Goal: Task Accomplishment & Management: Complete application form

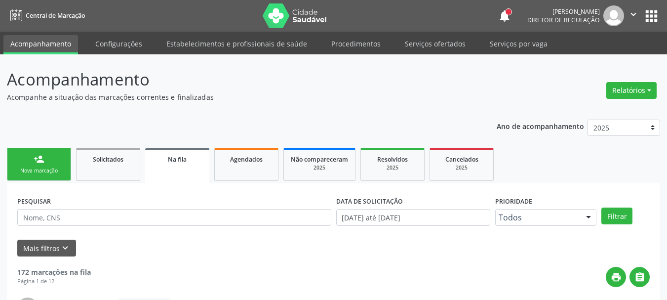
click at [660, 18] on button "apps" at bounding box center [651, 15] width 17 height 17
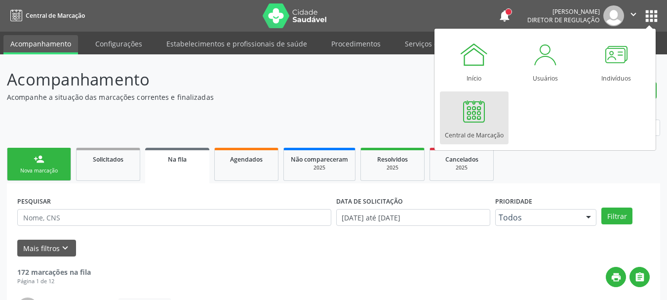
click at [476, 121] on div at bounding box center [474, 111] width 30 height 30
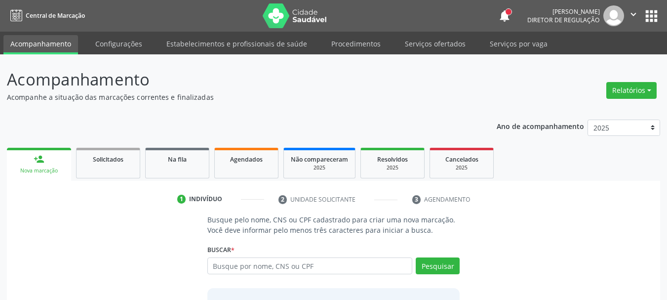
click at [234, 271] on input "text" at bounding box center [311, 265] width 206 height 17
type input "raquel yasmin"
click at [433, 267] on button "Pesquisar" at bounding box center [438, 265] width 44 height 17
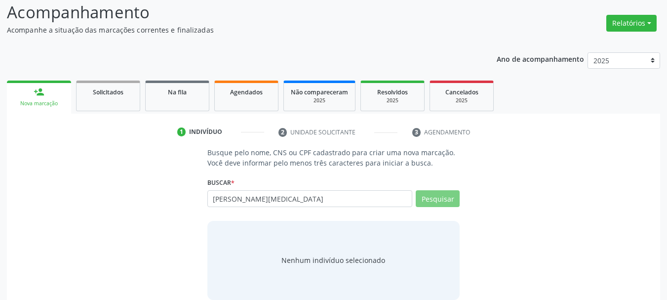
scroll to position [81, 0]
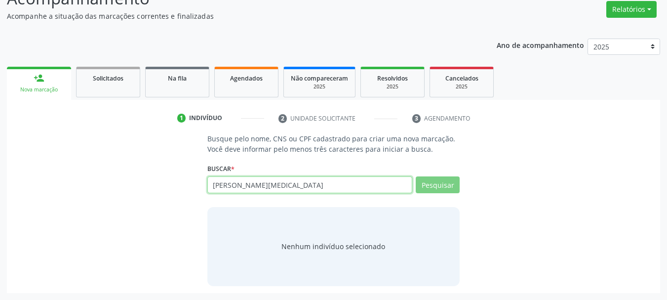
click at [275, 187] on input "raquel yasmin" at bounding box center [311, 184] width 206 height 17
drag, startPoint x: 275, startPoint y: 187, endPoint x: 128, endPoint y: 187, distance: 146.7
click at [128, 187] on div "Busque pelo nome, CNS ou CPF cadastrado para criar uma nova marcação. Você deve…" at bounding box center [334, 209] width 640 height 152
drag, startPoint x: 266, startPoint y: 185, endPoint x: 118, endPoint y: 181, distance: 148.7
click at [118, 181] on div "Busque pelo nome, CNS ou CPF cadastrado para criar uma nova marcação. Você deve…" at bounding box center [334, 209] width 640 height 152
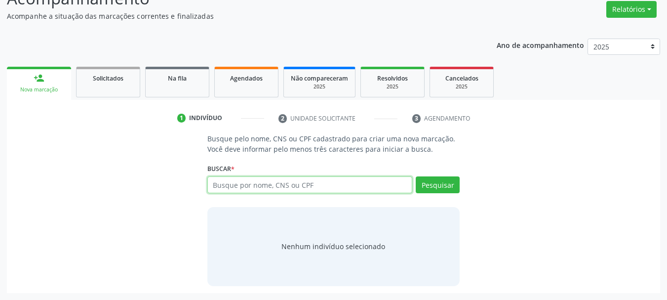
paste input "898004874636413"
type input "898004874636413"
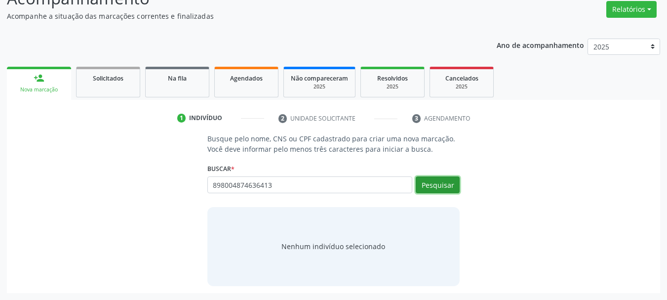
click at [447, 188] on button "Pesquisar" at bounding box center [438, 184] width 44 height 17
type input "898004874636413"
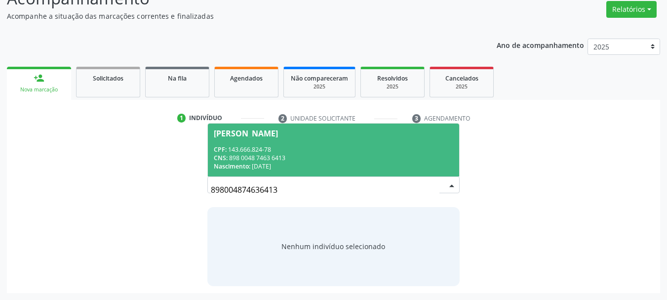
click at [260, 143] on span "Raquel Yasmim de Melo Lima CPF: 143.666.824-78 CNS: 898 0048 7463 6413 Nascimen…" at bounding box center [334, 150] width 252 height 53
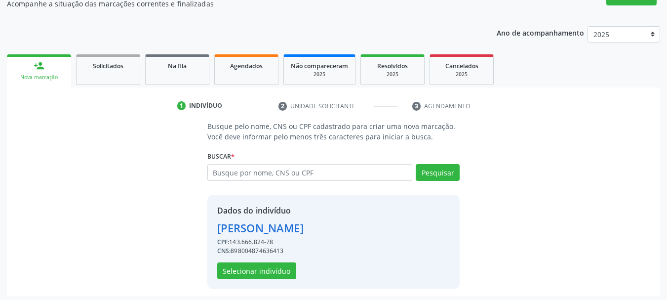
scroll to position [96, 0]
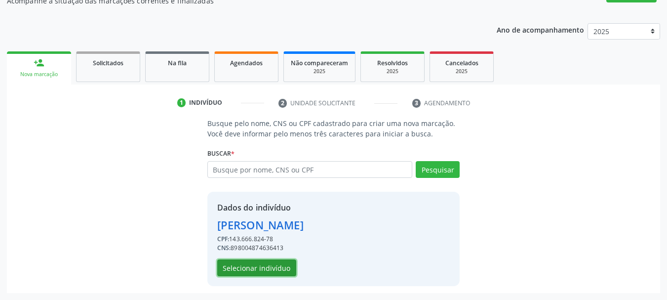
click at [262, 268] on button "Selecionar indivíduo" at bounding box center [256, 267] width 79 height 17
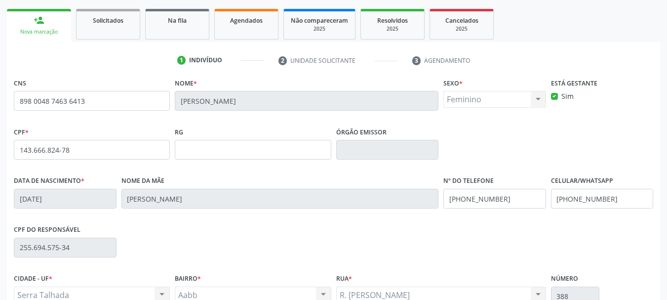
scroll to position [195, 0]
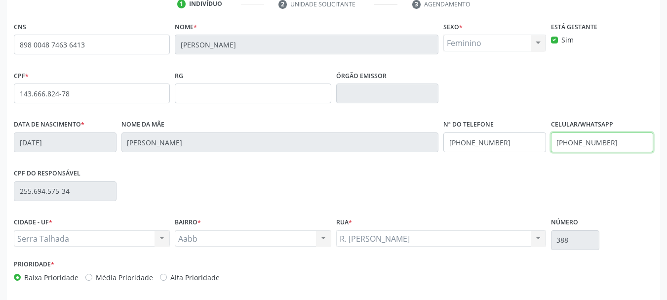
drag, startPoint x: 611, startPoint y: 142, endPoint x: 428, endPoint y: 170, distance: 185.4
click at [428, 171] on div "CNS 898 0048 7463 6413 Nome * Raquel Yasmim de Melo Lima Sexo * Feminino Mascul…" at bounding box center [334, 154] width 640 height 270
click at [331, 150] on div "Data de nascimento * 24/04/2006 Nome da mãe Marileide Alves de Melo Lima Nº do …" at bounding box center [333, 141] width 645 height 49
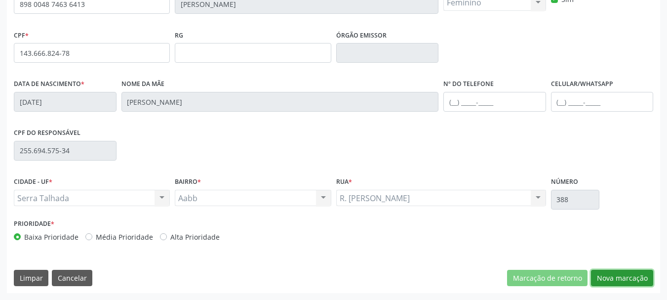
click at [610, 277] on button "Nova marcação" at bounding box center [622, 278] width 62 height 17
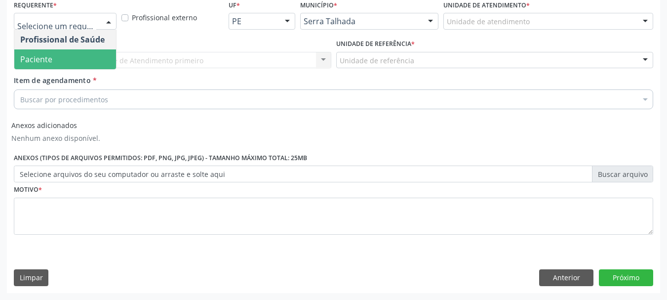
click at [63, 55] on span "Paciente" at bounding box center [65, 59] width 102 height 20
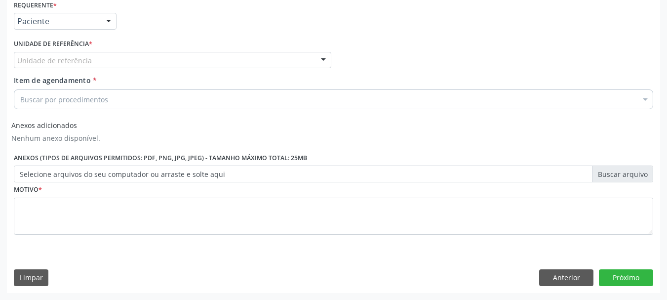
click at [47, 71] on div "Unidade de referência * Unidade de referência Usf do Mutirao Usf Cohab Usf Caic…" at bounding box center [172, 56] width 323 height 39
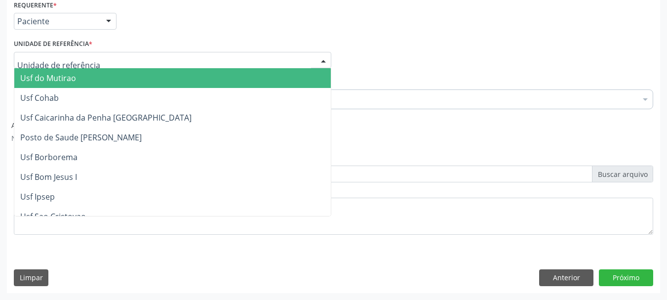
click at [41, 69] on div "Usf do Mutirao Usf Cohab Usf Caicarinha da Penha Tauapiranga Posto de Saude Ber…" at bounding box center [173, 60] width 318 height 17
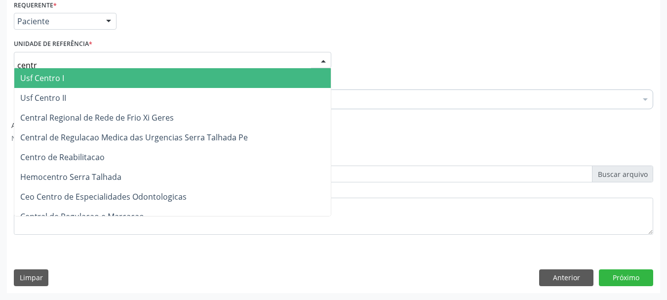
type input "centro"
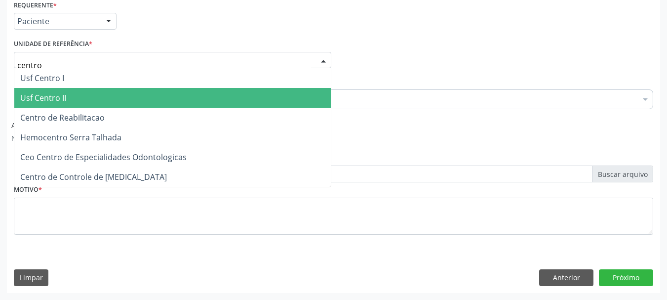
click at [53, 113] on span "Centro de Reabilitacao" at bounding box center [62, 117] width 84 height 11
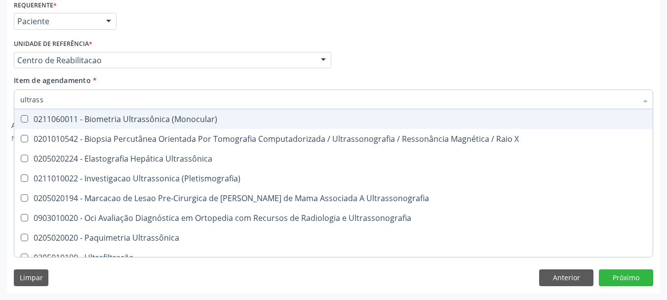
type input "ultrasso"
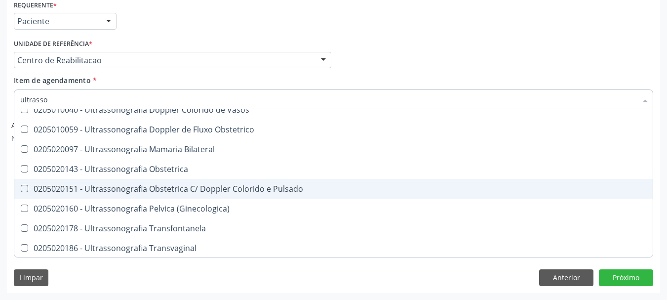
scroll to position [99, 0]
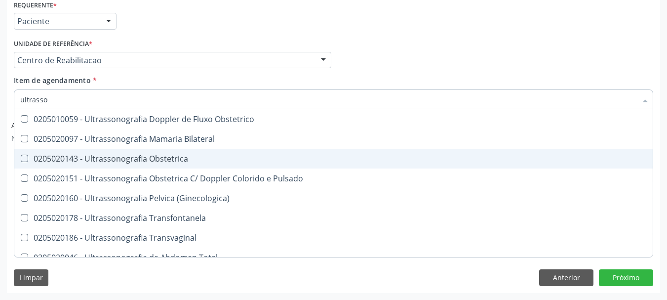
click at [180, 160] on div "0205020143 - Ultrassonografia Obstetrica" at bounding box center [333, 159] width 627 height 8
checkbox Obstetrica "true"
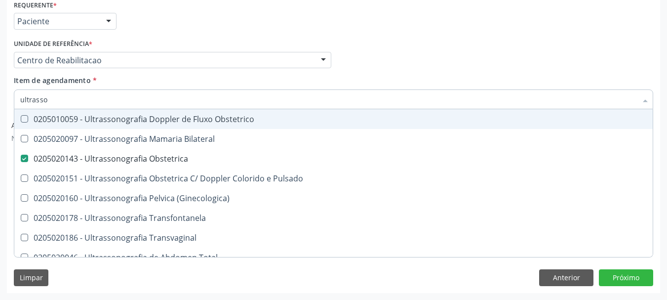
click at [501, 39] on div "Profissional Solicitante Por favor, selecione a Unidade de Atendimento primeiro…" at bounding box center [333, 56] width 645 height 39
checkbox \(Pletismografia\) "true"
checkbox Obstetrica "false"
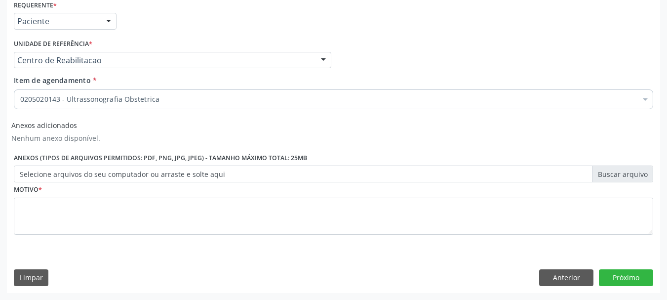
scroll to position [0, 0]
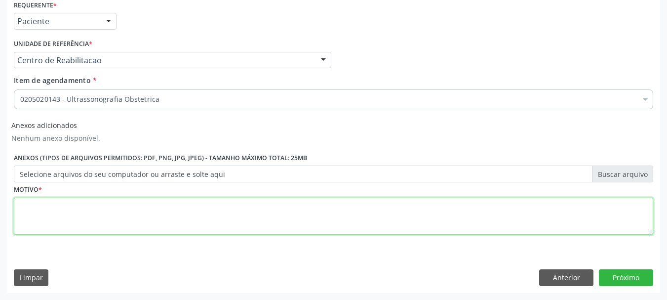
drag, startPoint x: 115, startPoint y: 218, endPoint x: 203, endPoint y: 210, distance: 88.3
click at [114, 218] on textarea at bounding box center [334, 217] width 640 height 38
type textarea "..."
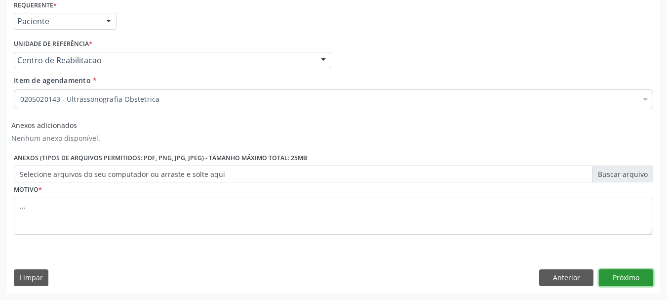
click at [637, 271] on button "Próximo" at bounding box center [626, 277] width 54 height 17
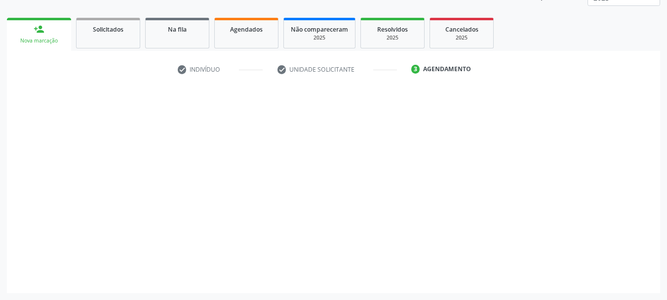
scroll to position [130, 0]
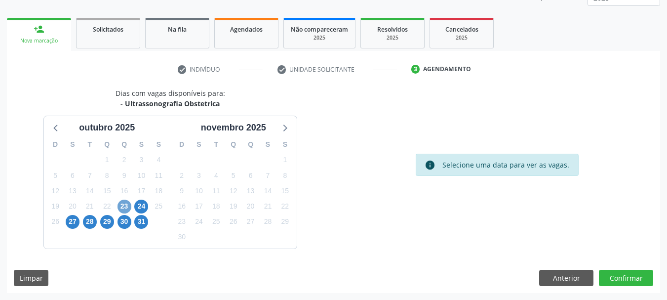
click at [128, 206] on span "23" at bounding box center [125, 207] width 14 height 14
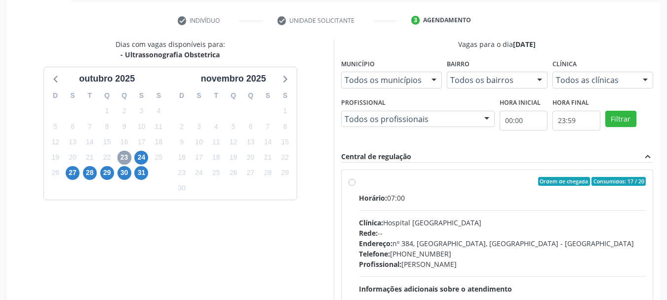
scroll to position [179, 0]
click at [359, 178] on label "Ordem de chegada Consumidos: 17 / 20 Horário: 07:00 Clínica: Hospital Sao Franc…" at bounding box center [503, 252] width 288 height 152
click at [351, 178] on input "Ordem de chegada Consumidos: 17 / 20 Horário: 07:00 Clínica: Hospital Sao Franc…" at bounding box center [352, 180] width 7 height 9
radio input "true"
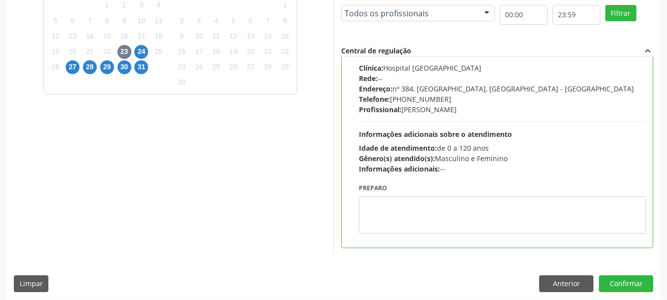
scroll to position [291, 0]
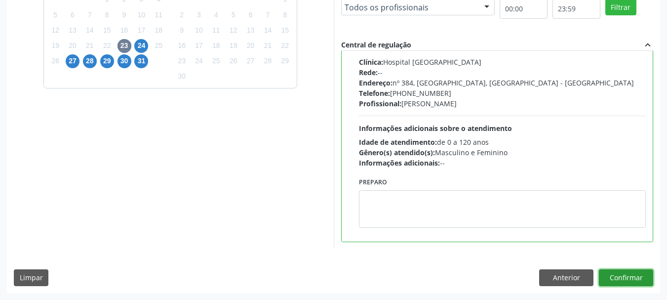
click at [623, 283] on button "Confirmar" at bounding box center [626, 277] width 54 height 17
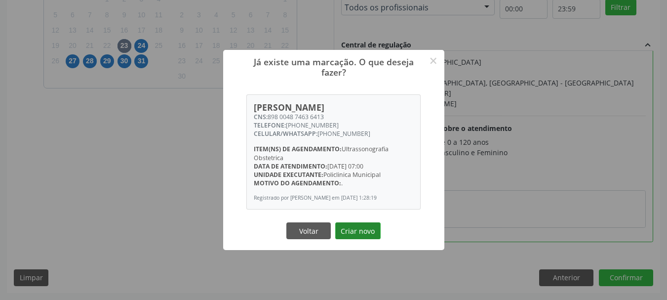
click at [355, 226] on button "Criar novo" at bounding box center [357, 230] width 45 height 17
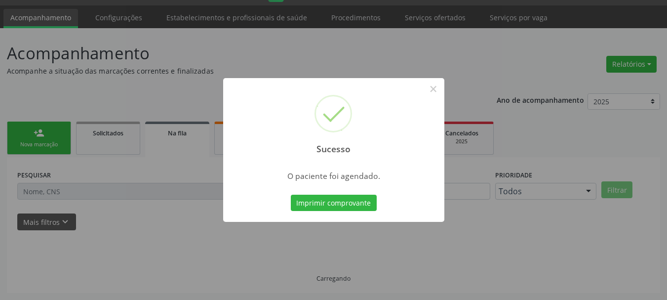
scroll to position [26, 0]
drag, startPoint x: 327, startPoint y: 202, endPoint x: 317, endPoint y: 202, distance: 9.4
click at [326, 202] on button "Imprimir comprovante" at bounding box center [334, 203] width 86 height 17
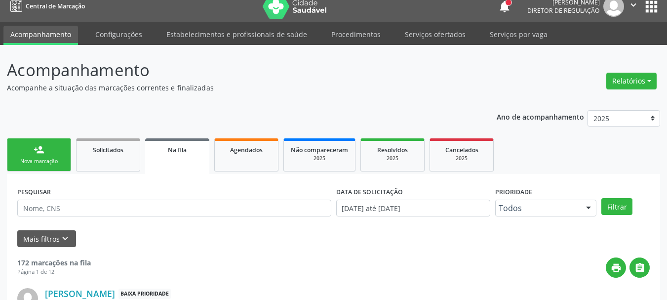
scroll to position [0, 0]
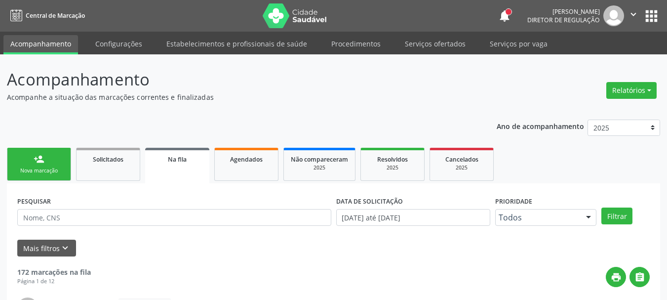
click at [651, 16] on button "apps" at bounding box center [651, 15] width 17 height 17
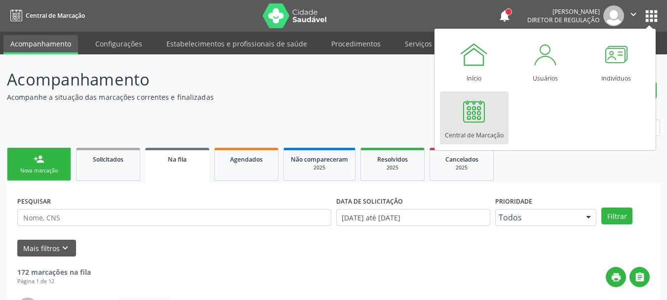
click at [481, 119] on div at bounding box center [474, 111] width 30 height 30
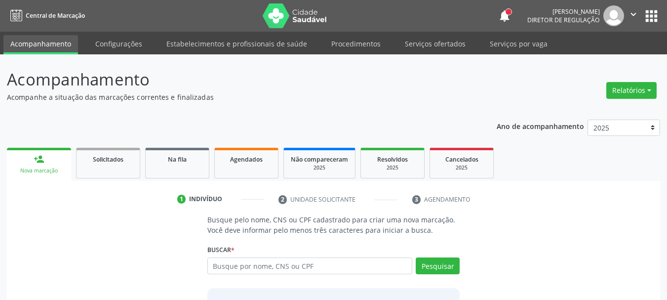
click at [283, 267] on input "text" at bounding box center [311, 265] width 206 height 17
type input "700009091760502"
click at [422, 264] on button "Pesquisar" at bounding box center [438, 265] width 44 height 17
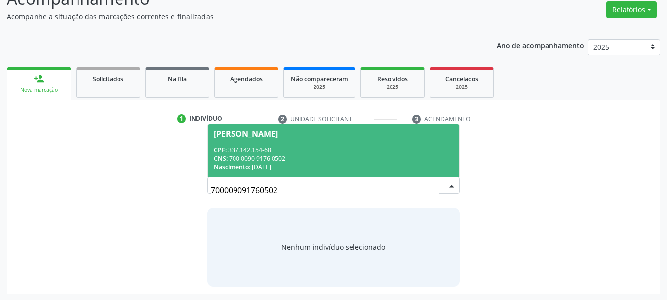
scroll to position [81, 0]
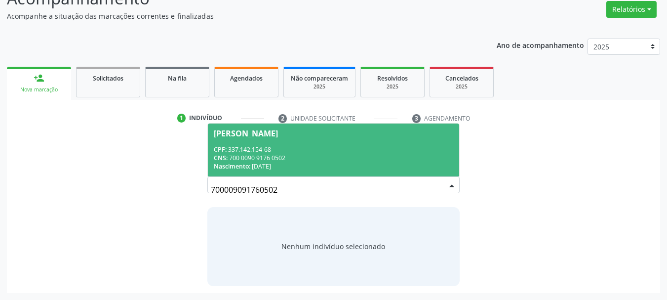
click at [281, 154] on div "CNS: 700 0090 9176 0502" at bounding box center [334, 158] width 240 height 8
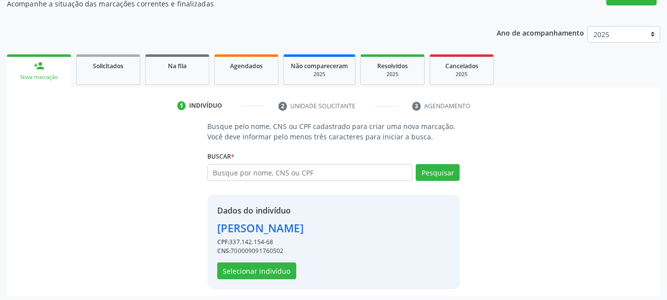
scroll to position [96, 0]
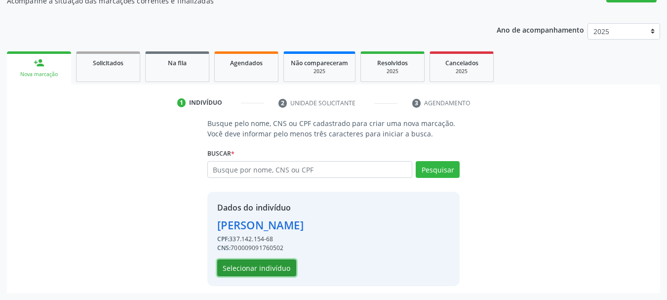
click at [262, 262] on button "Selecionar indivíduo" at bounding box center [256, 267] width 79 height 17
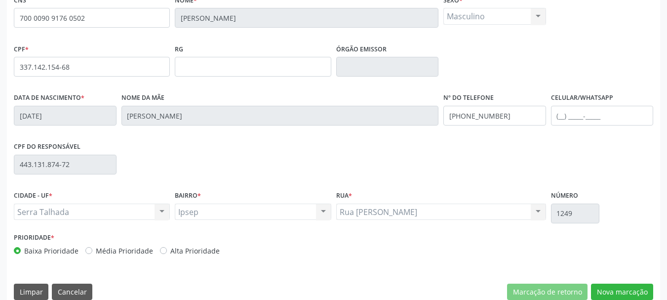
scroll to position [236, 0]
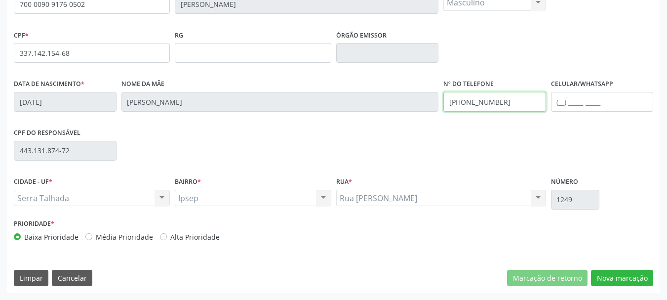
drag, startPoint x: 515, startPoint y: 103, endPoint x: 279, endPoint y: 116, distance: 236.5
click at [279, 116] on div "Data de nascimento * 16/03/1963 Nome da mãe Maria Alves Araujo Silva Nº do Tele…" at bounding box center [333, 101] width 645 height 49
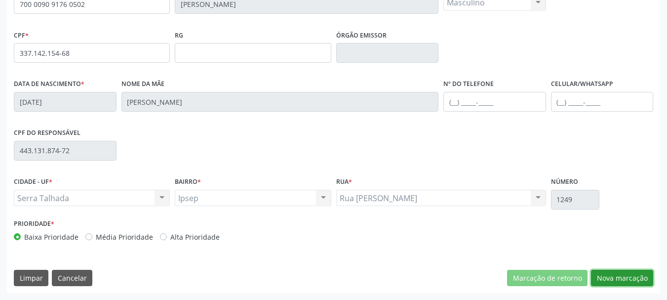
click at [648, 275] on button "Nova marcação" at bounding box center [622, 278] width 62 height 17
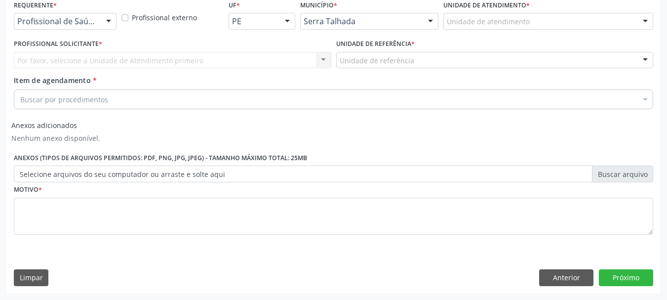
scroll to position [217, 0]
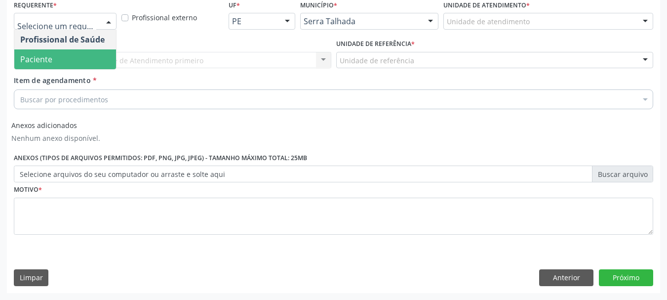
click at [47, 59] on span "Paciente" at bounding box center [36, 59] width 32 height 11
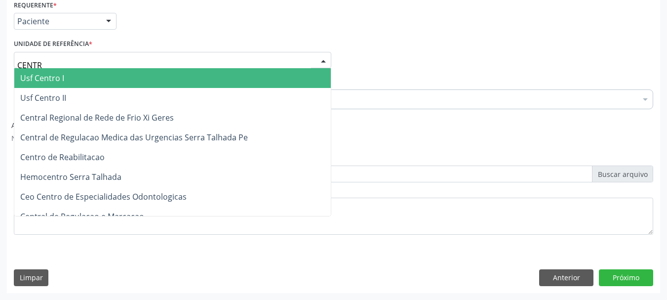
type input "CENTRO"
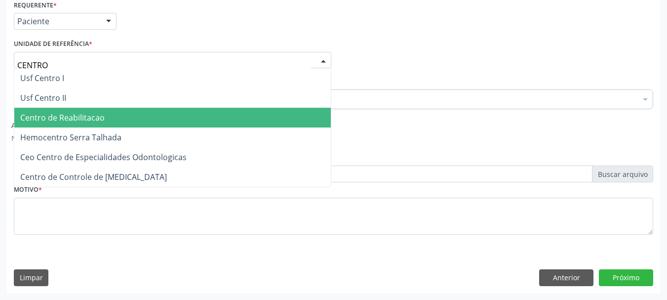
click at [59, 114] on span "Centro de Reabilitacao" at bounding box center [62, 117] width 84 height 11
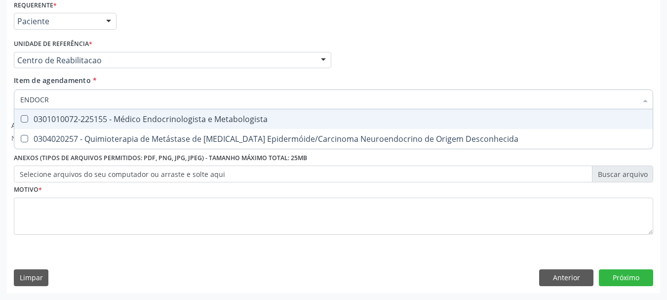
type input "ENDOCRI"
click at [59, 121] on div "0301010072-225155 - Médico Endocrinologista e Metabologista" at bounding box center [333, 119] width 627 height 8
checkbox Metabologista "true"
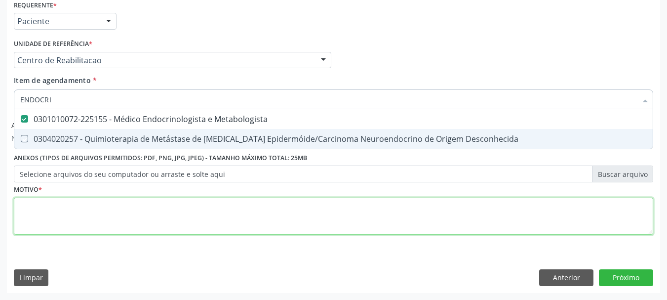
click at [39, 219] on div "Requerente * Paciente Profissional de Saúde Paciente Nenhum resultado encontrad…" at bounding box center [334, 123] width 640 height 251
checkbox Desconhecida "true"
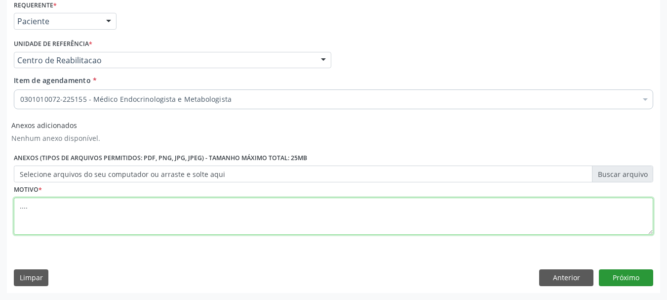
type textarea "...."
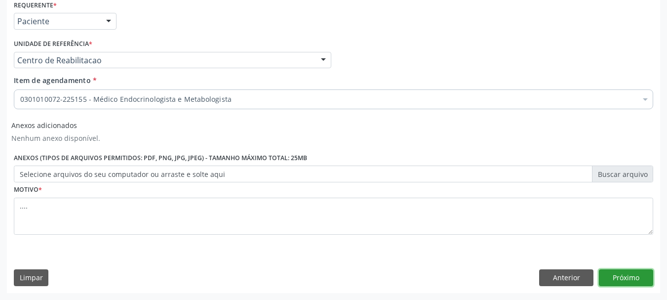
click at [616, 276] on button "Próximo" at bounding box center [626, 277] width 54 height 17
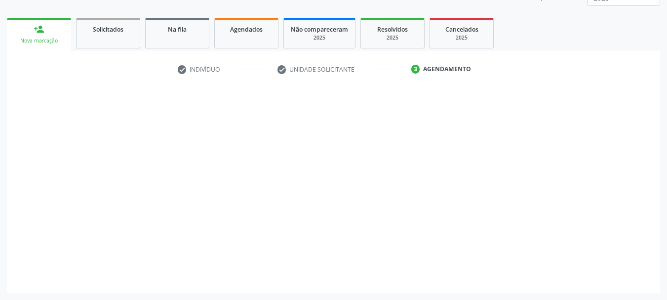
scroll to position [130, 0]
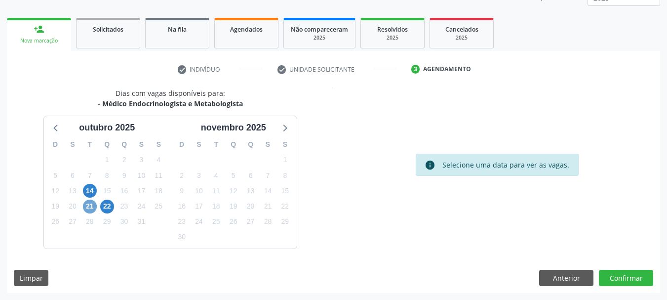
click at [92, 202] on span "21" at bounding box center [90, 207] width 14 height 14
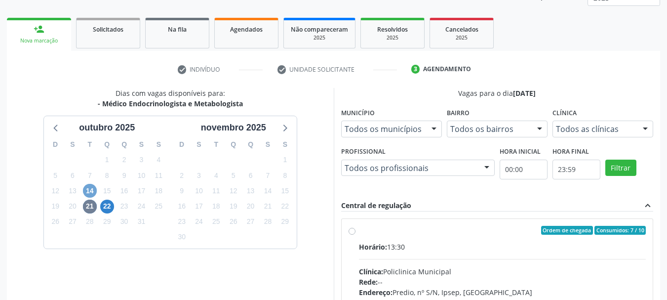
click at [89, 192] on span "14" at bounding box center [90, 191] width 14 height 14
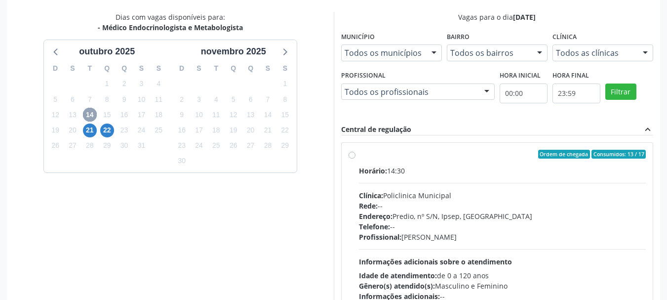
scroll to position [229, 0]
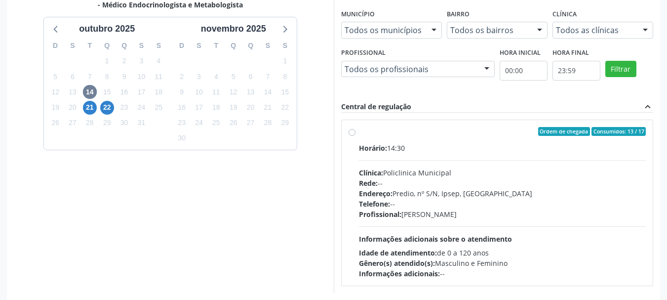
click at [359, 133] on label "Ordem de chegada Consumidos: 13 / 17 Horário: 14:30 Clínica: Policlinica Munici…" at bounding box center [503, 203] width 288 height 152
click at [351, 133] on input "Ordem de chegada Consumidos: 13 / 17 Horário: 14:30 Clínica: Policlinica Munici…" at bounding box center [352, 131] width 7 height 9
radio input "true"
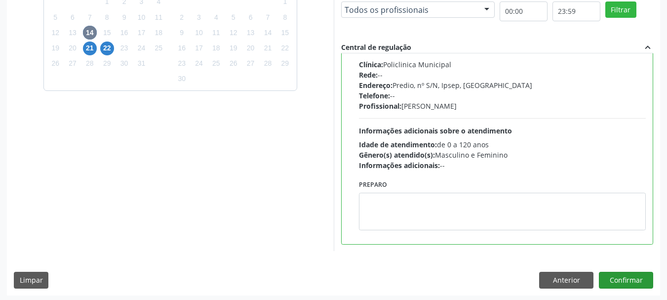
scroll to position [291, 0]
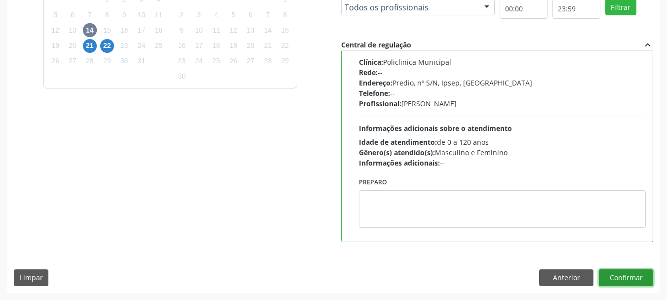
click at [627, 281] on button "Confirmar" at bounding box center [626, 277] width 54 height 17
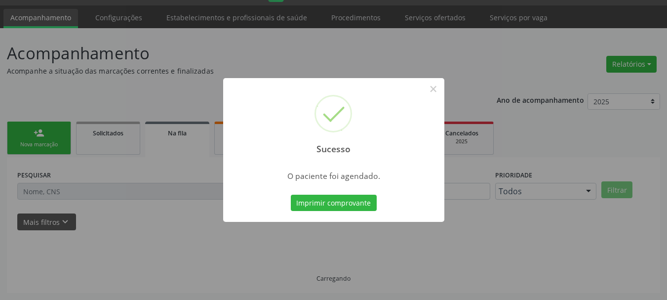
scroll to position [26, 0]
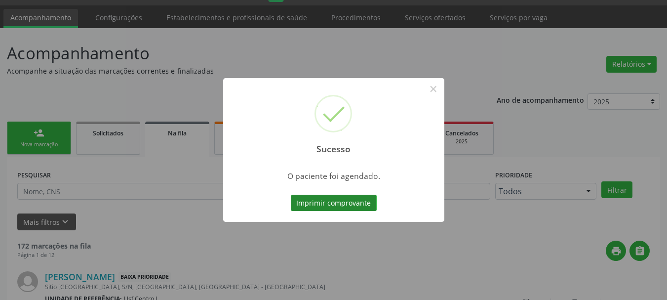
click at [329, 203] on button "Imprimir comprovante" at bounding box center [334, 203] width 86 height 17
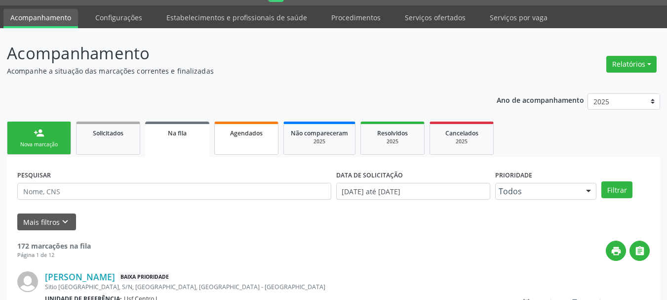
click at [240, 129] on span "Agendados" at bounding box center [246, 133] width 33 height 8
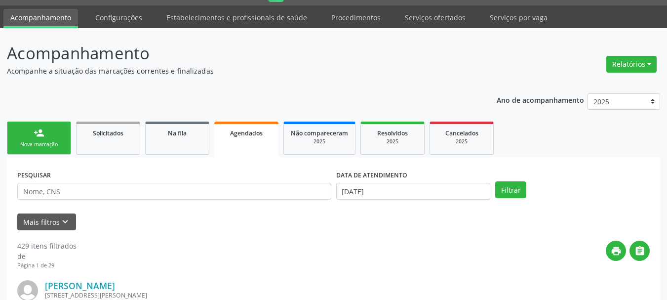
drag, startPoint x: 240, startPoint y: 129, endPoint x: 444, endPoint y: 74, distance: 211.3
click at [451, 74] on p "Acompanhe a situação das marcações correntes e finalizadas" at bounding box center [235, 71] width 457 height 10
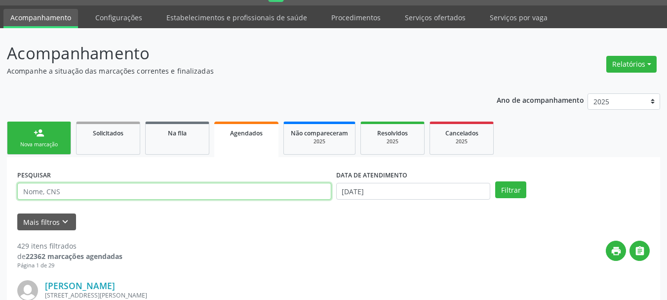
paste input "700 0090 9176 0502"
type input "700 0090 9176 0502"
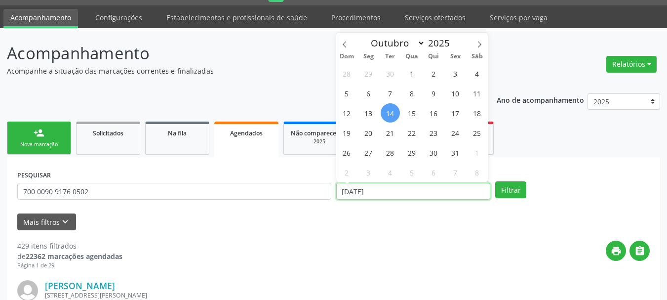
click at [367, 191] on input "14[DATE]" at bounding box center [413, 191] width 155 height 17
click at [397, 110] on span "14" at bounding box center [390, 112] width 19 height 19
type input "14[DATE]"
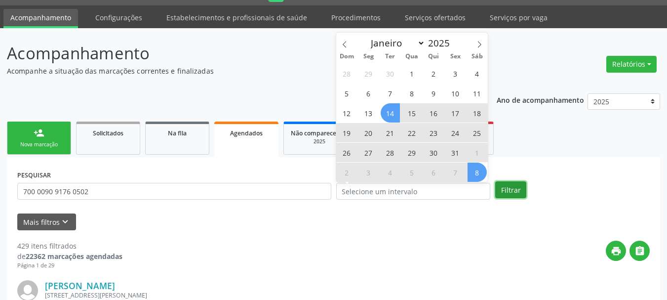
click at [516, 186] on button "Filtrar" at bounding box center [511, 189] width 31 height 17
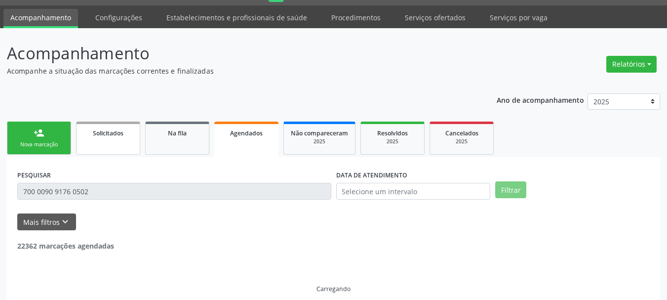
scroll to position [37, 0]
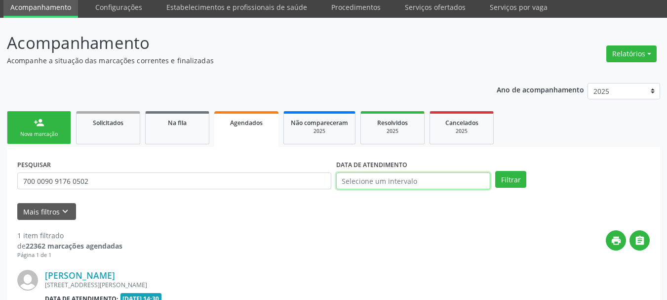
drag, startPoint x: 365, startPoint y: 181, endPoint x: 369, endPoint y: 166, distance: 15.0
click at [365, 180] on input "text" at bounding box center [413, 180] width 155 height 17
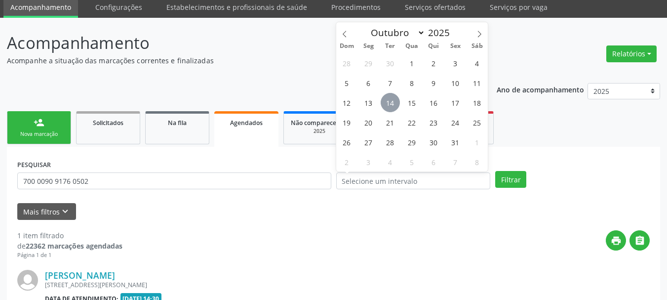
click at [384, 105] on span "14" at bounding box center [390, 102] width 19 height 19
type input "14[DATE]"
click at [386, 103] on span "14" at bounding box center [390, 102] width 19 height 19
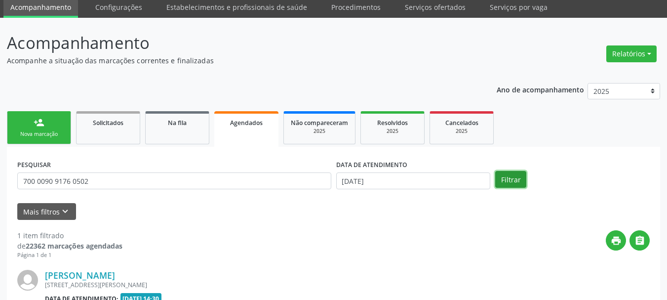
click at [506, 179] on button "Filtrar" at bounding box center [511, 179] width 31 height 17
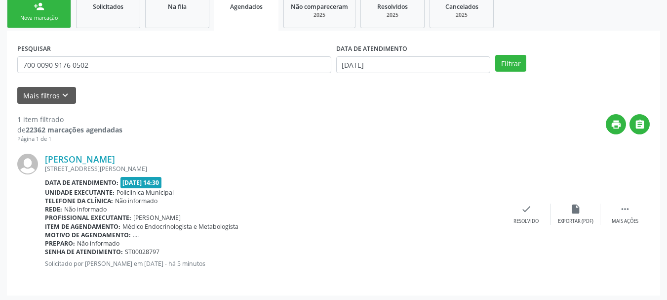
scroll to position [155, 0]
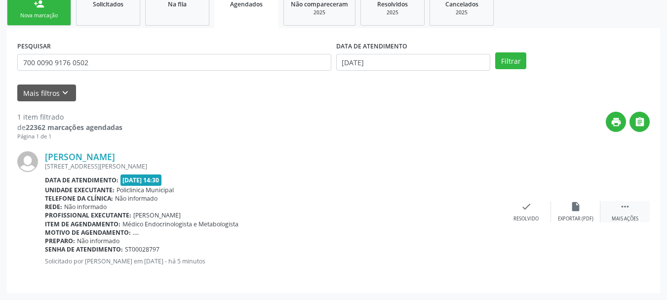
click at [629, 208] on icon "" at bounding box center [625, 206] width 11 height 11
click at [430, 212] on div "print Imprimir" at bounding box center [427, 211] width 49 height 21
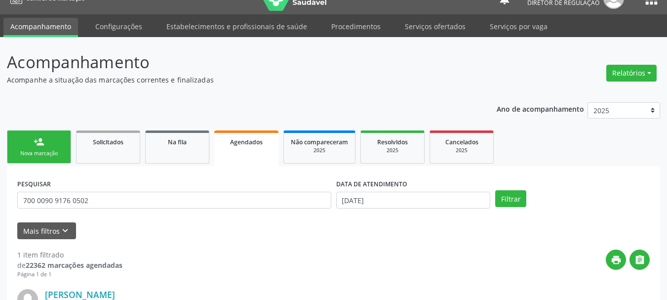
scroll to position [0, 0]
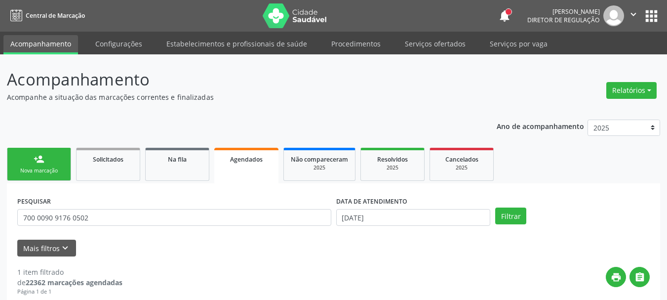
click at [653, 19] on button "apps" at bounding box center [651, 15] width 17 height 17
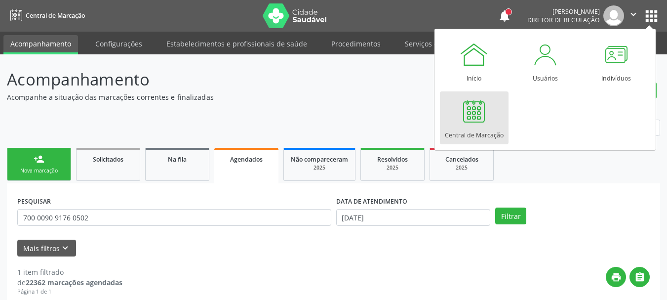
drag, startPoint x: 484, startPoint y: 140, endPoint x: 477, endPoint y: 138, distance: 7.2
click at [483, 139] on link "Central de Marcação" at bounding box center [474, 117] width 69 height 53
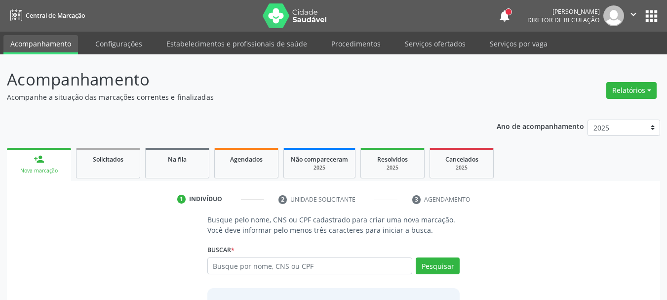
click at [235, 267] on input "text" at bounding box center [311, 265] width 206 height 17
type input "AGNALDO FELIX"
click at [446, 267] on button "Pesquisar" at bounding box center [438, 265] width 44 height 17
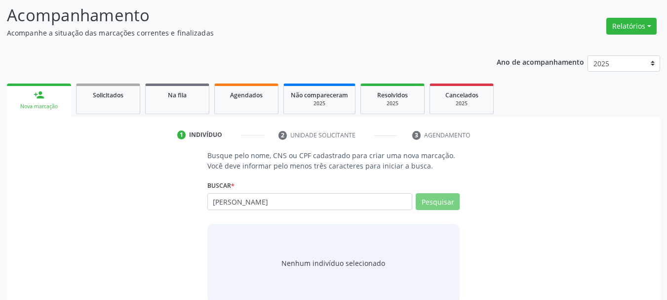
scroll to position [81, 0]
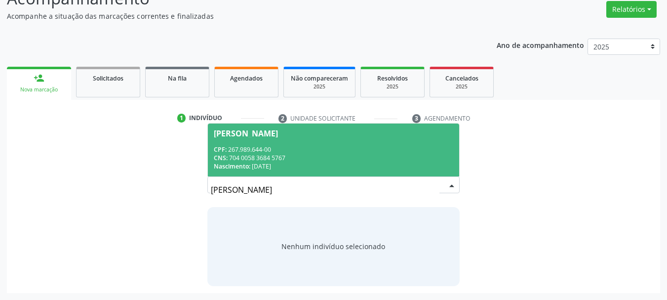
click at [265, 146] on div "CPF: 267.989.644-00" at bounding box center [334, 149] width 240 height 8
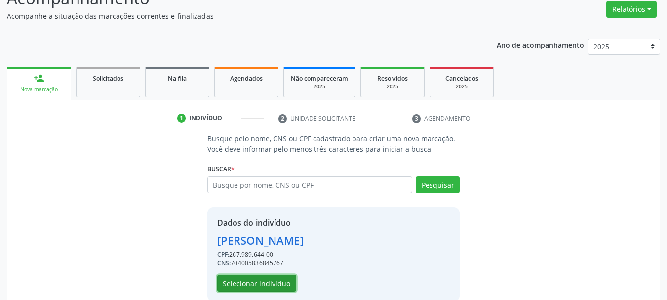
click at [268, 283] on button "Selecionar indivíduo" at bounding box center [256, 283] width 79 height 17
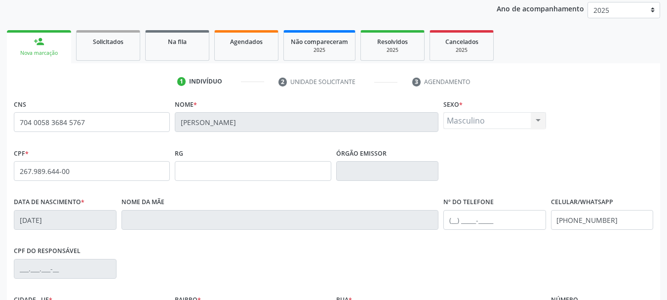
scroll to position [229, 0]
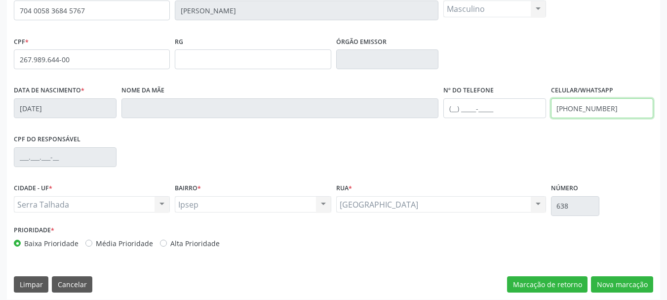
drag, startPoint x: 624, startPoint y: 107, endPoint x: 445, endPoint y: 105, distance: 179.8
click at [445, 105] on div "Data de nascimento * 08/03/1955 Nome da mãe Nº do Telefone Celular/WhatsApp (87…" at bounding box center [333, 107] width 645 height 49
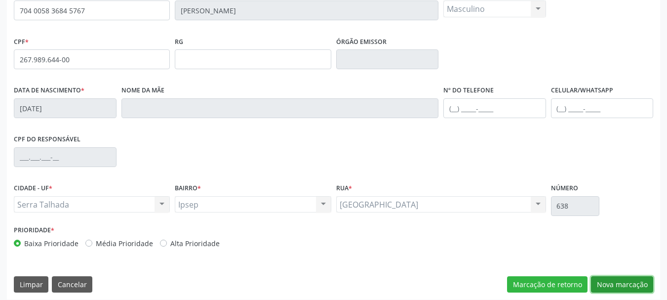
drag, startPoint x: 625, startPoint y: 284, endPoint x: 594, endPoint y: 266, distance: 35.4
click at [625, 282] on button "Nova marcação" at bounding box center [622, 284] width 62 height 17
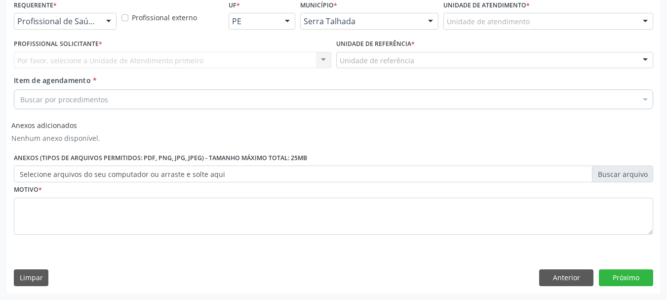
scroll to position [217, 0]
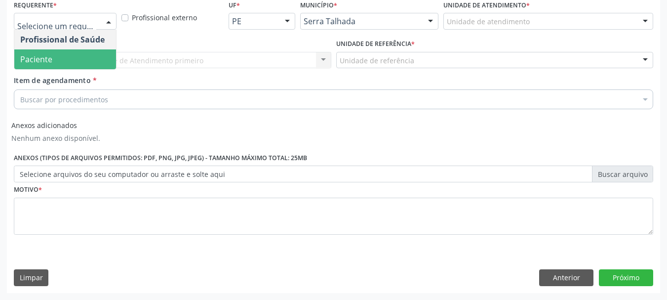
click at [66, 58] on span "Paciente" at bounding box center [65, 59] width 102 height 20
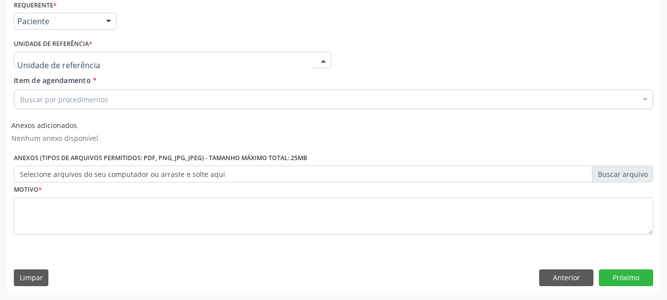
click at [54, 52] on div at bounding box center [173, 60] width 318 height 17
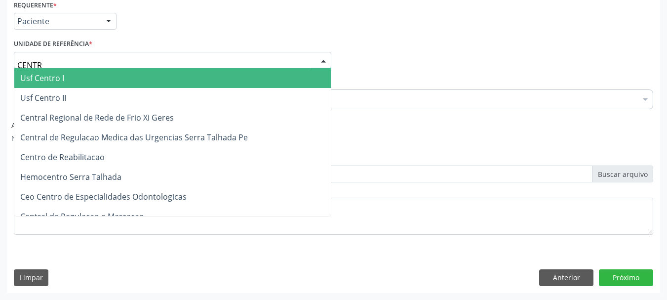
type input "CENTRO"
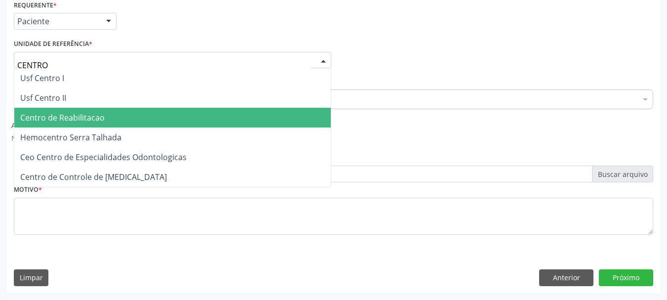
click at [81, 122] on span "Centro de Reabilitacao" at bounding box center [62, 117] width 84 height 11
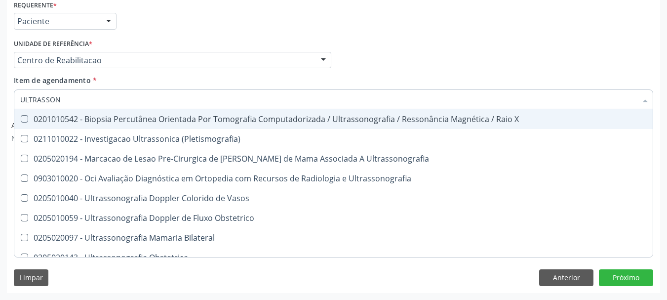
type input "ULTRASSONO"
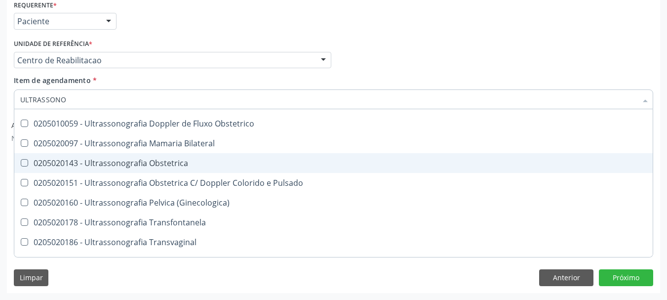
scroll to position [99, 0]
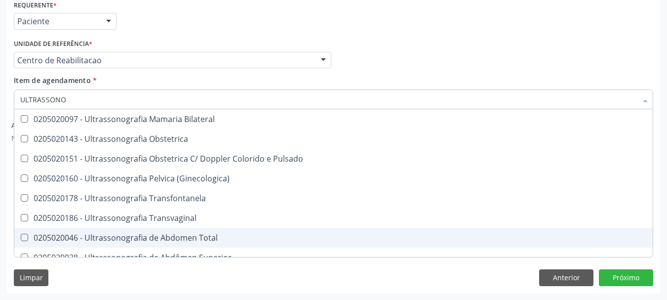
click at [224, 238] on div "0205020046 - Ultrassonografia de Abdomen Total" at bounding box center [333, 238] width 627 height 8
checkbox Total "true"
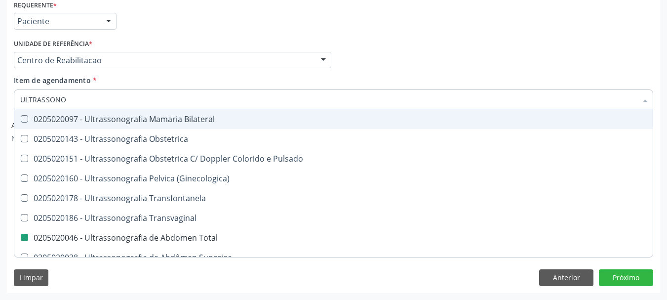
click at [453, 50] on div "Profissional Solicitante Por favor, selecione a Unidade de Atendimento primeiro…" at bounding box center [333, 56] width 645 height 39
checkbox Ultrassonografia "true"
checkbox Total "false"
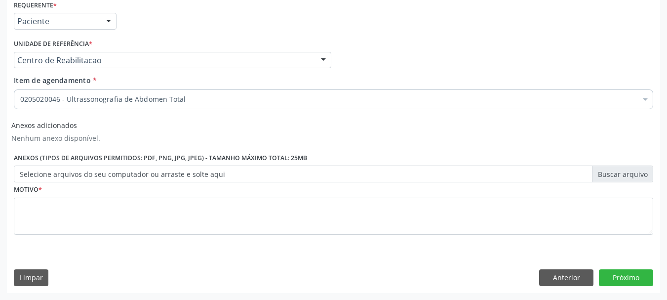
scroll to position [0, 0]
click at [125, 177] on label "Selecione arquivos do seu computador ou arraste e solte aqui" at bounding box center [334, 174] width 640 height 17
click at [125, 177] on input "Selecione arquivos do seu computador ou arraste e solte aqui" at bounding box center [334, 174] width 640 height 17
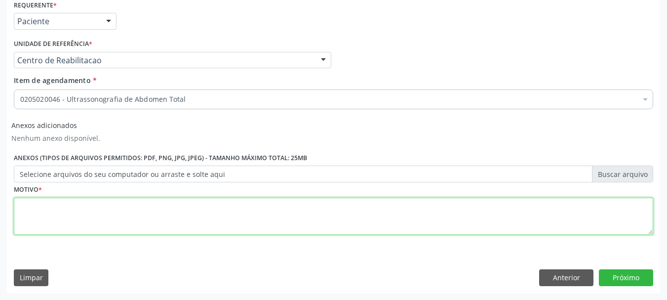
click at [58, 234] on textarea at bounding box center [334, 217] width 640 height 38
type textarea "...."
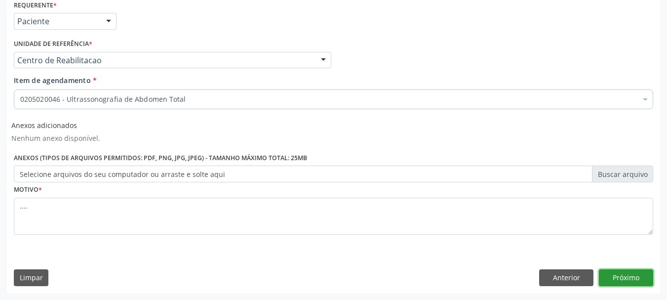
click at [623, 275] on button "Próximo" at bounding box center [626, 277] width 54 height 17
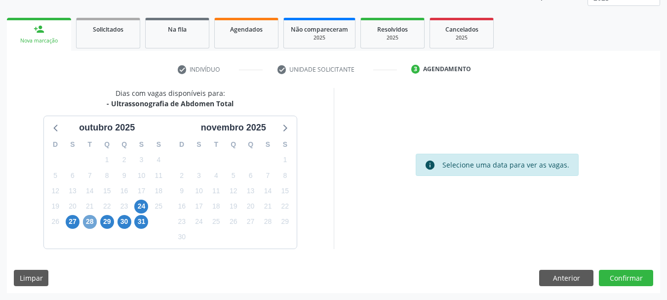
click at [93, 218] on span "28" at bounding box center [90, 222] width 14 height 14
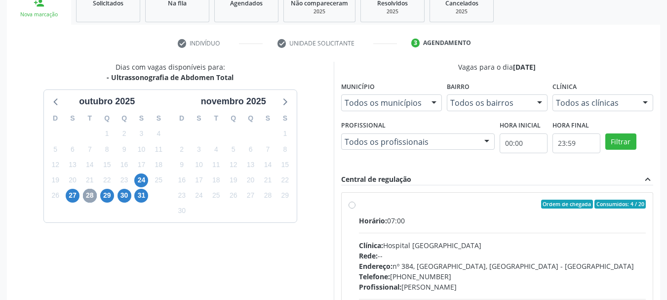
scroll to position [179, 0]
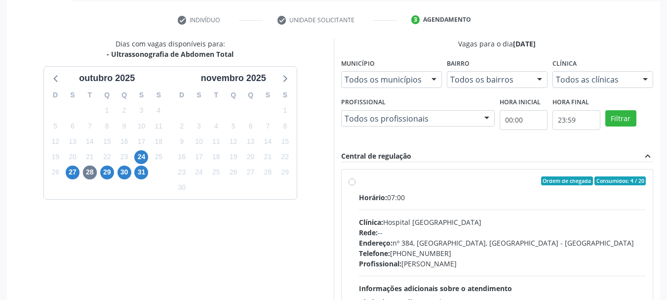
click at [357, 179] on div "Ordem de chegada Consumidos: 4 / 20 Horário: 07:00 Clínica: Hospital Sao Franci…" at bounding box center [498, 252] width 298 height 152
radio input "true"
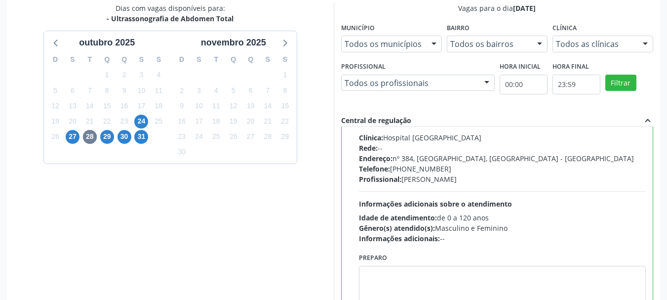
scroll to position [278, 0]
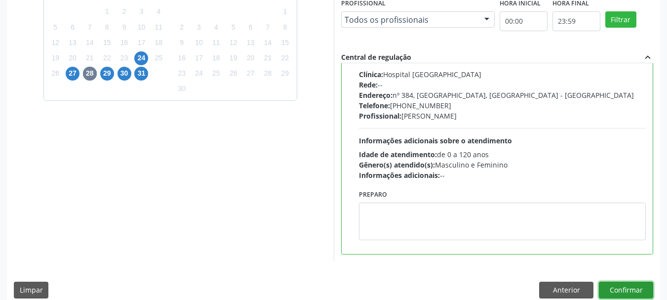
click at [638, 287] on button "Confirmar" at bounding box center [626, 290] width 54 height 17
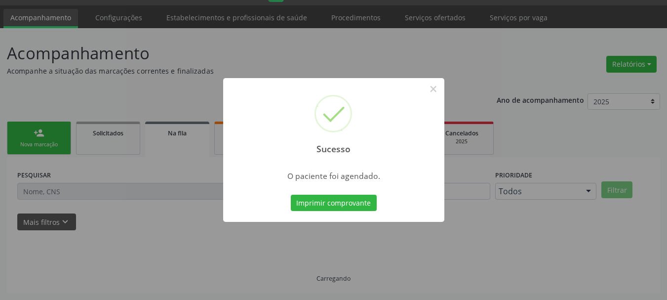
scroll to position [26, 0]
click at [332, 196] on button "Imprimir comprovante" at bounding box center [334, 203] width 86 height 17
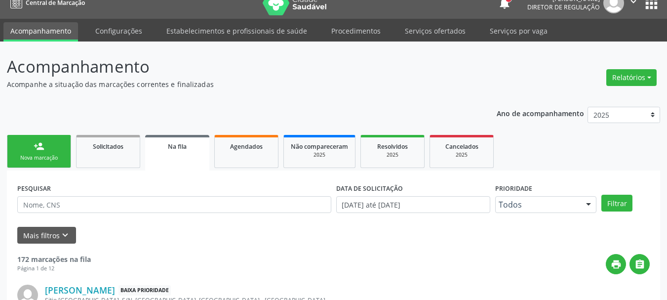
scroll to position [0, 0]
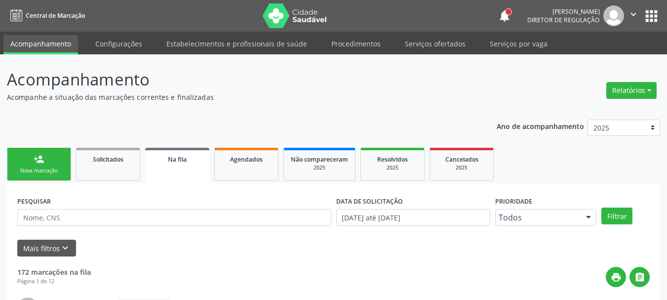
click at [650, 16] on button "apps" at bounding box center [651, 15] width 17 height 17
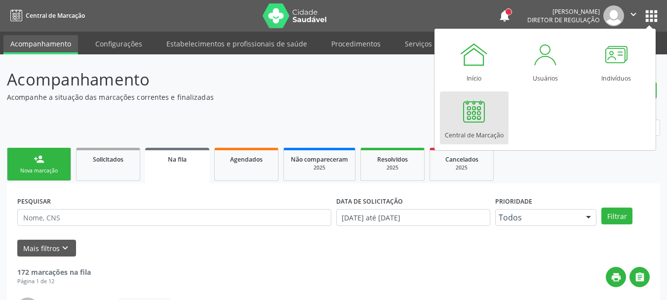
click at [485, 114] on div at bounding box center [474, 111] width 30 height 30
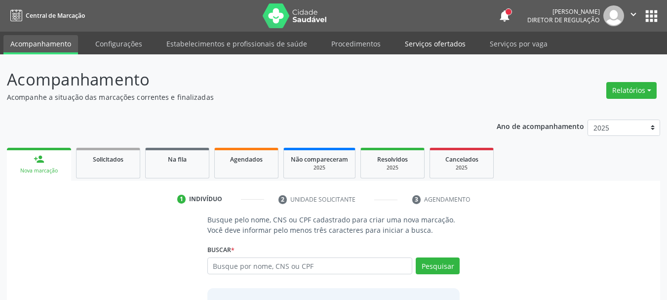
click at [449, 42] on link "Serviços ofertados" at bounding box center [435, 43] width 75 height 17
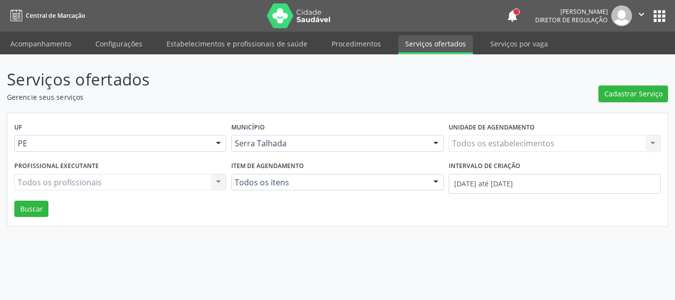
click at [508, 138] on div "Todos os estabelecimentos Todos os estabelecimentos Nenhum resultado encontrado…" at bounding box center [555, 143] width 212 height 17
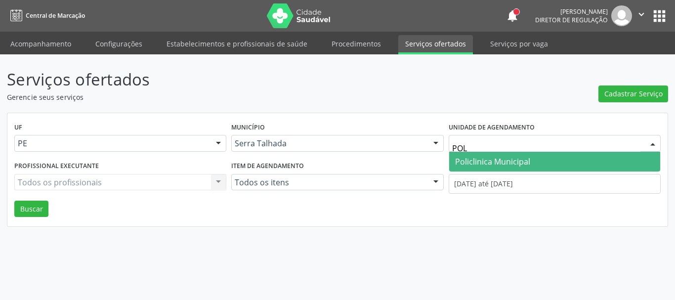
type input "POLI"
click at [527, 159] on span "Policlinica Municipal" at bounding box center [492, 161] width 75 height 11
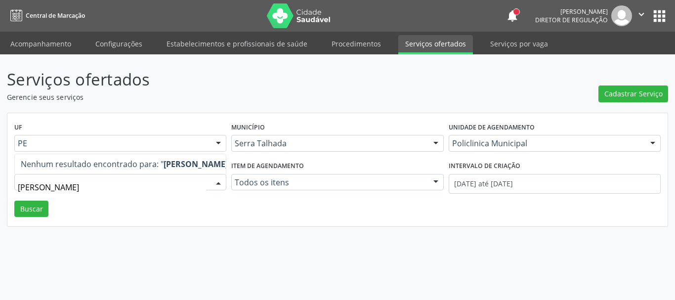
type input "[PERSON_NAME]"
click at [181, 248] on div "Serviços ofertados Gerencie seus serviços Cadastrar Serviço UF PE PE Nenhum res…" at bounding box center [337, 177] width 675 height 246
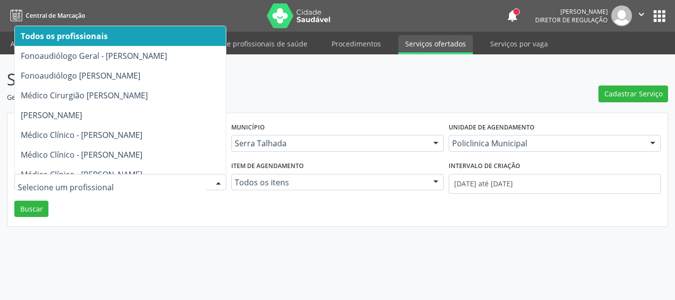
click at [83, 188] on div at bounding box center [120, 182] width 212 height 17
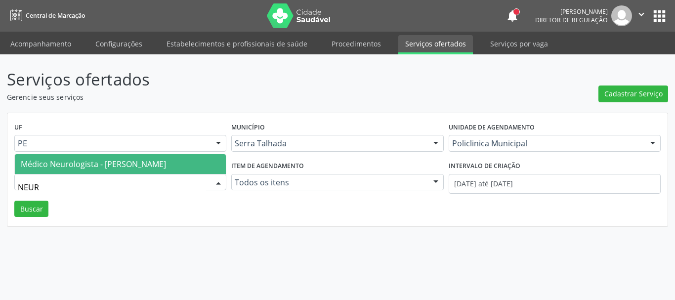
type input "NEURO"
click at [163, 241] on div "Serviços ofertados Gerencie seus serviços Cadastrar Serviço UF PE PE Nenhum res…" at bounding box center [337, 177] width 675 height 246
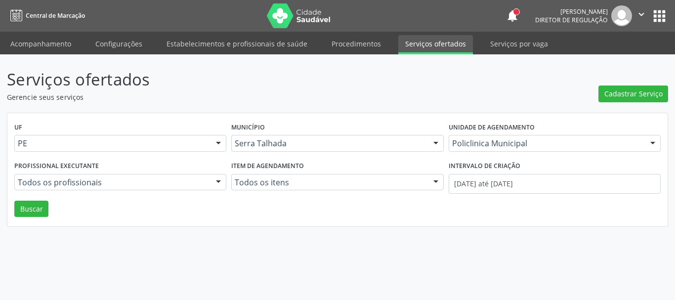
click at [469, 165] on label "Intervalo de criação" at bounding box center [485, 166] width 72 height 15
drag, startPoint x: 474, startPoint y: 191, endPoint x: 476, endPoint y: 186, distance: 5.3
click at [474, 190] on input "[DATE] até [DATE]" at bounding box center [555, 184] width 212 height 20
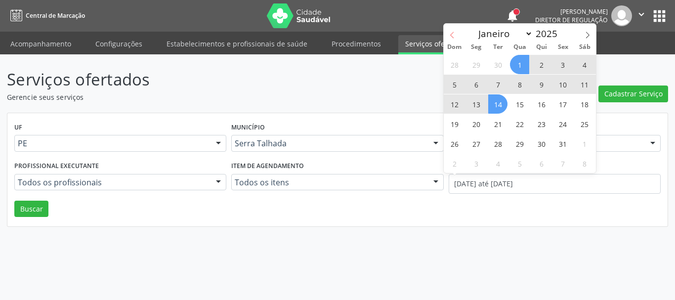
click at [449, 33] on icon at bounding box center [452, 35] width 7 height 7
select select "8"
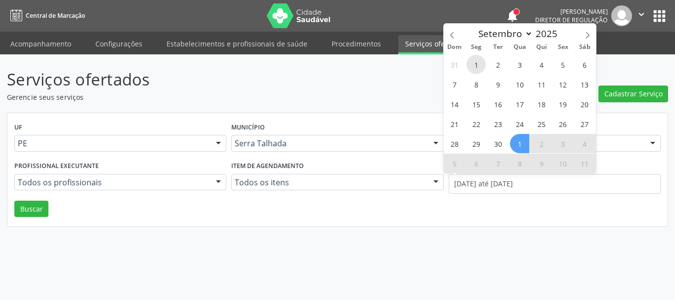
click at [474, 60] on span "1" at bounding box center [475, 64] width 19 height 19
type input "[DATE]"
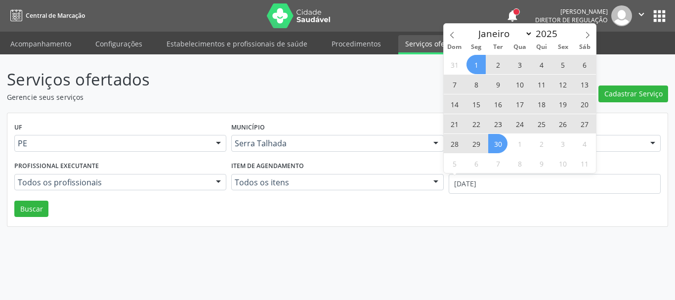
click at [501, 145] on span "30" at bounding box center [497, 143] width 19 height 19
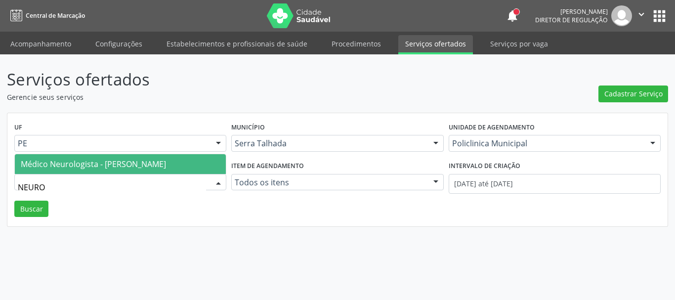
click at [42, 159] on span "Médico Neurologista - [PERSON_NAME]" at bounding box center [93, 164] width 145 height 11
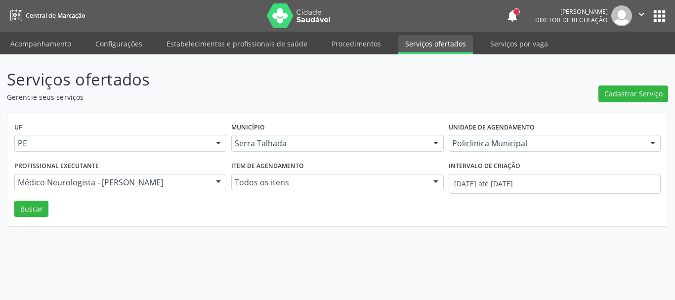
click at [205, 206] on div "UF PE PE Nenhum resultado encontrado para: " " Não há nenhuma opção para ser ex…" at bounding box center [337, 170] width 660 height 114
click at [210, 227] on div "UF PE PE Nenhum resultado encontrado para: " " Não há nenhuma opção para ser ex…" at bounding box center [337, 170] width 661 height 115
click at [148, 199] on div "Profissional executante Médico Neurologista - [PERSON_NAME] Todos os profission…" at bounding box center [120, 180] width 217 height 42
click at [218, 182] on div at bounding box center [218, 182] width 15 height 17
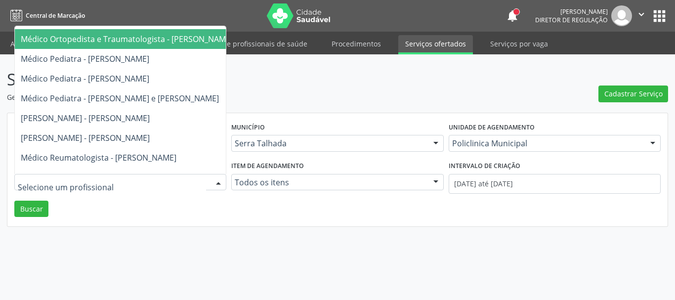
scroll to position [494, 0]
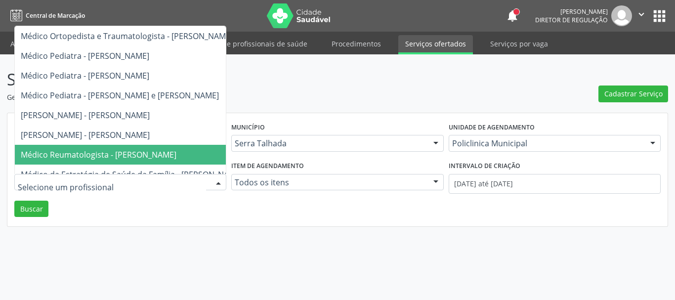
click at [125, 191] on input "text" at bounding box center [112, 187] width 188 height 20
type input "C"
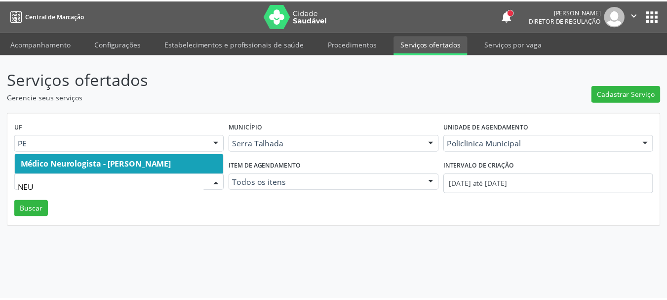
scroll to position [0, 0]
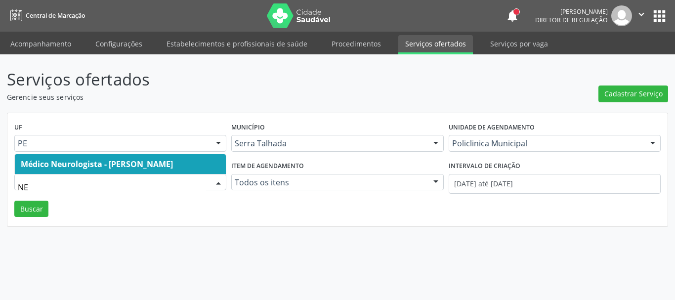
type input "N"
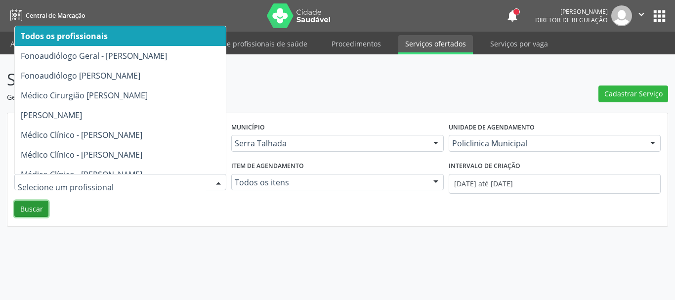
click at [28, 213] on button "Buscar" at bounding box center [31, 209] width 34 height 17
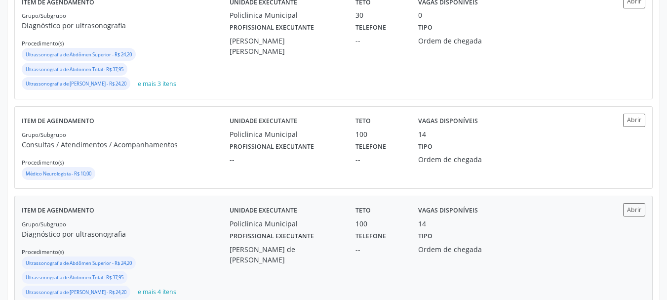
scroll to position [346, 0]
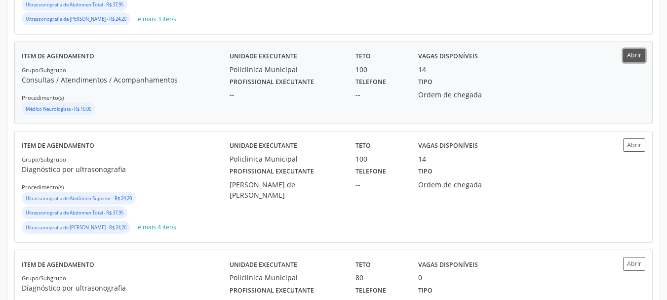
click at [641, 53] on button "Abrir" at bounding box center [634, 55] width 22 height 13
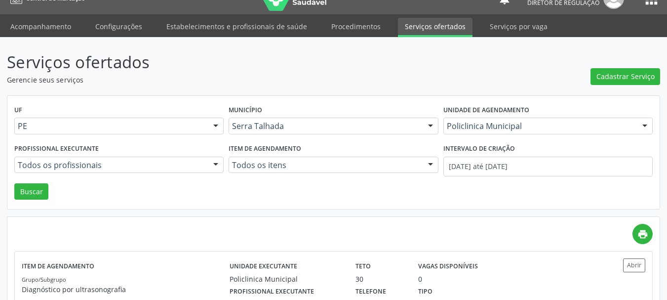
scroll to position [0, 0]
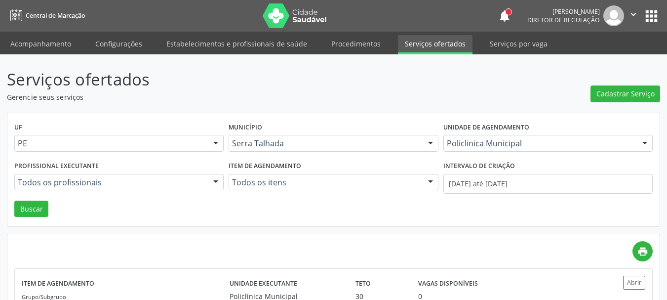
click at [650, 18] on button "apps" at bounding box center [651, 15] width 17 height 17
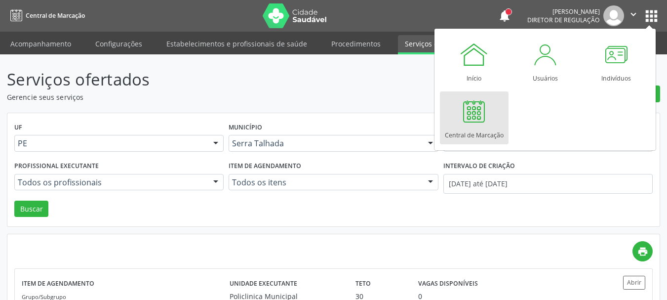
click at [479, 130] on div "Central de Marcação" at bounding box center [474, 132] width 59 height 13
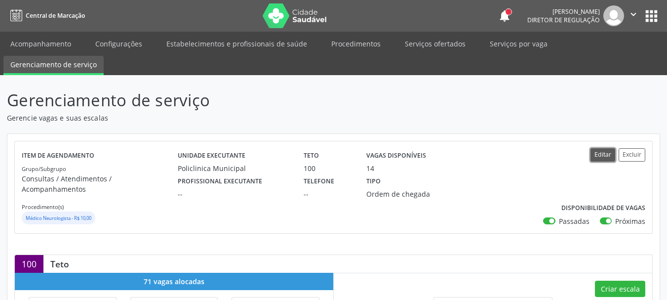
click at [609, 153] on button "Editar" at bounding box center [603, 154] width 25 height 13
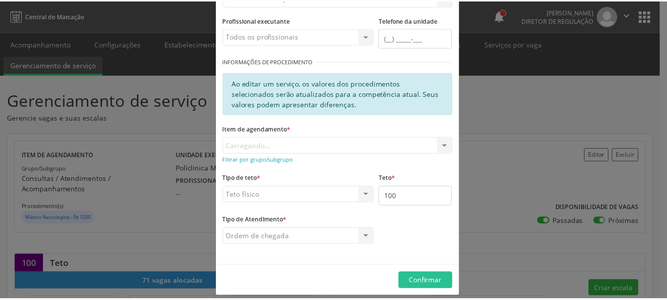
scroll to position [135, 0]
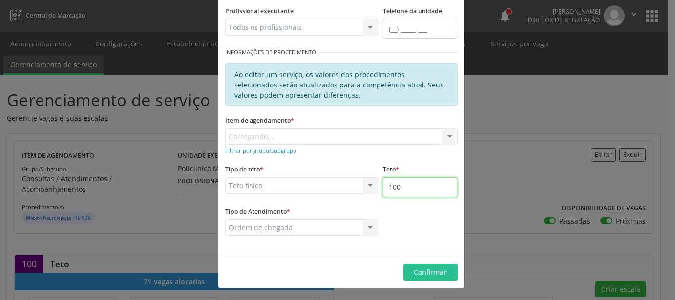
click at [428, 181] on input "100" at bounding box center [420, 187] width 74 height 20
type input "101"
click at [503, 188] on div "Editar Serviço × Informações de Local UF * PE PE Nenhum resultado encontrado pa…" at bounding box center [337, 150] width 675 height 300
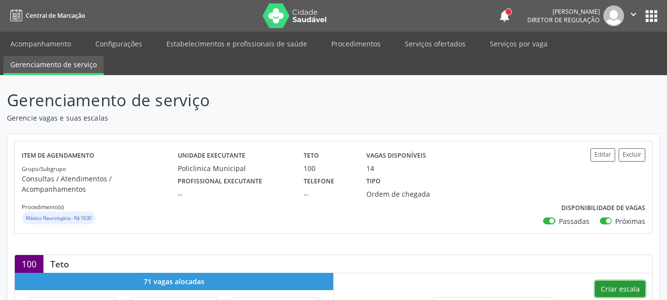
click at [622, 281] on button "Criar escala" at bounding box center [620, 289] width 50 height 17
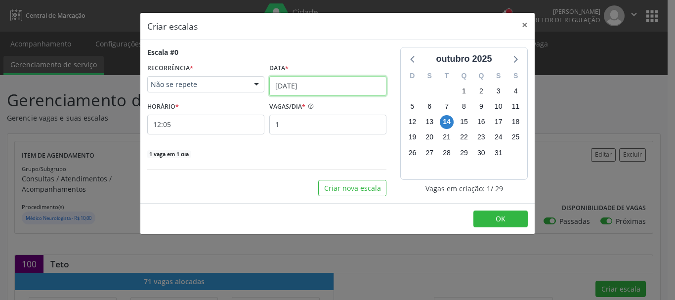
click at [333, 86] on input "[DATE]" at bounding box center [327, 86] width 117 height 20
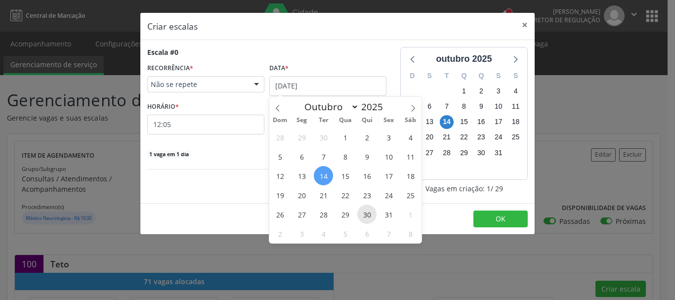
click at [370, 210] on span "30" at bounding box center [366, 214] width 19 height 19
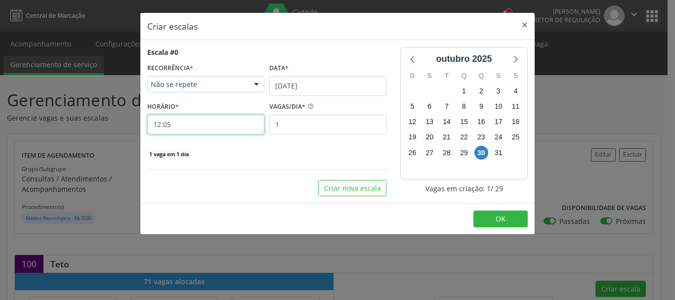
click at [192, 128] on input "12:05" at bounding box center [205, 125] width 117 height 20
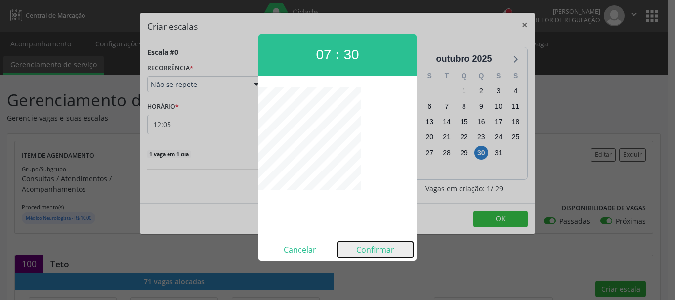
click at [374, 245] on button "Confirmar" at bounding box center [375, 250] width 76 height 16
type input "07:30"
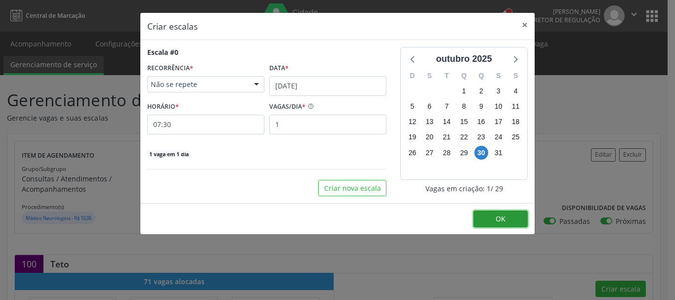
click at [514, 216] on button "OK" at bounding box center [500, 218] width 54 height 17
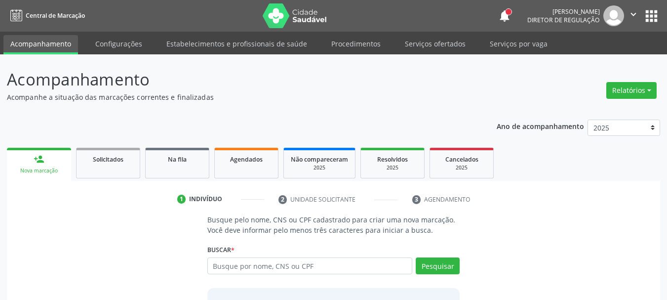
click at [311, 269] on input "text" at bounding box center [311, 265] width 206 height 17
type input "898005812414299"
click at [452, 265] on button "Pesquisar" at bounding box center [438, 265] width 44 height 17
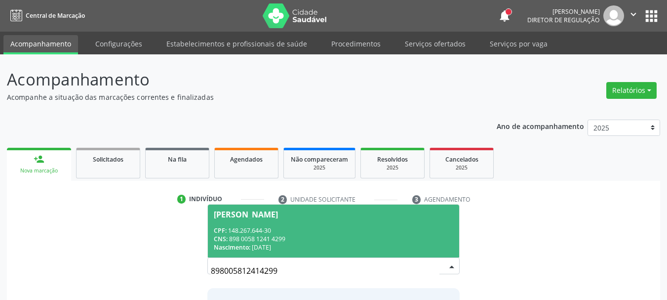
click at [348, 238] on div "CNS: 898 0058 1241 4299" at bounding box center [334, 239] width 240 height 8
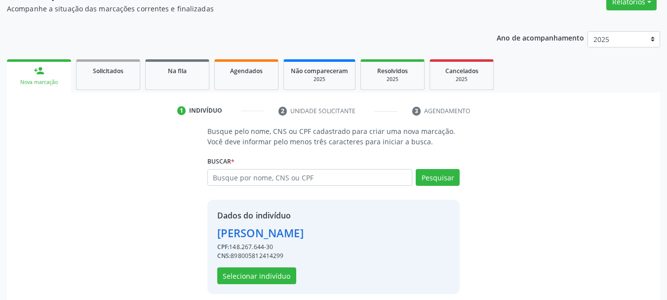
scroll to position [96, 0]
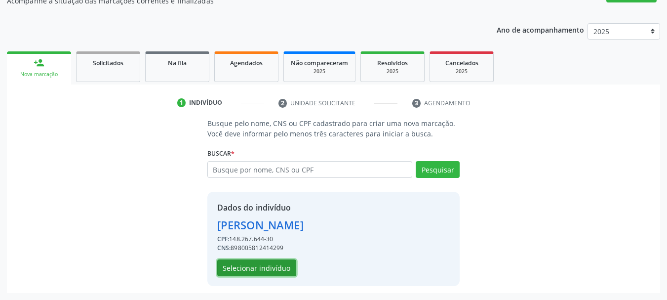
click at [270, 272] on button "Selecionar indivíduo" at bounding box center [256, 267] width 79 height 17
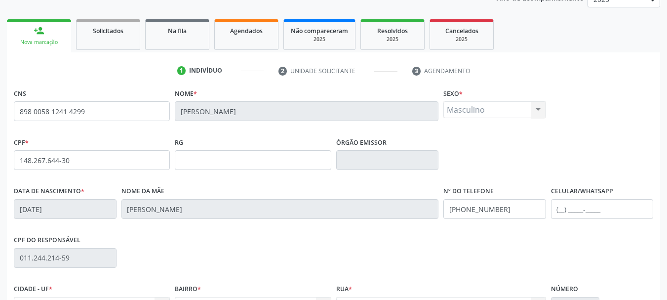
scroll to position [146, 0]
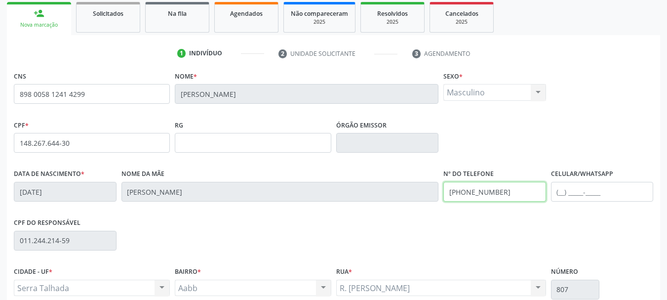
drag, startPoint x: 529, startPoint y: 189, endPoint x: 342, endPoint y: 207, distance: 187.6
click at [342, 207] on div "Data de nascimento * 05/10/2017 Nome da mãe Luanna Grasiely da Silva Andrade Ar…" at bounding box center [333, 190] width 645 height 49
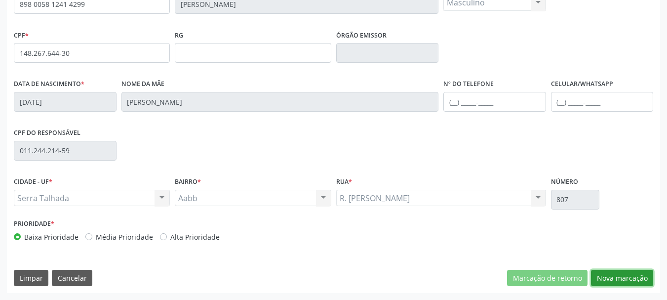
click at [626, 278] on button "Nova marcação" at bounding box center [622, 278] width 62 height 17
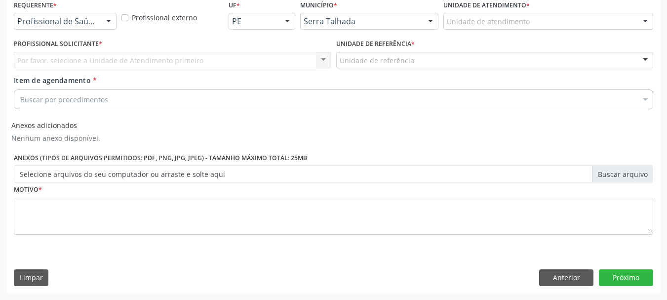
scroll to position [217, 0]
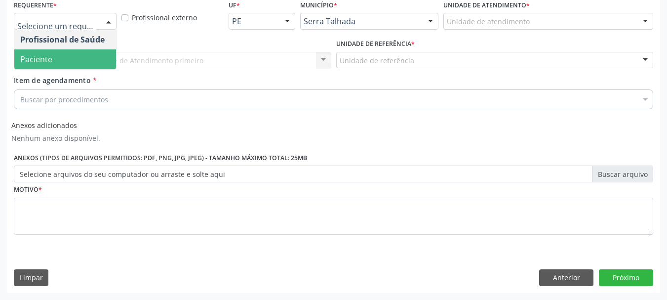
click at [68, 57] on span "Paciente" at bounding box center [65, 59] width 102 height 20
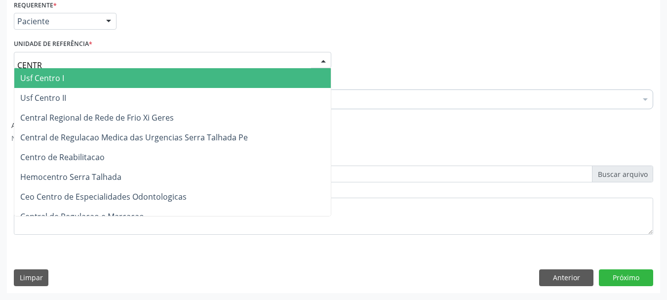
type input "CENTRO"
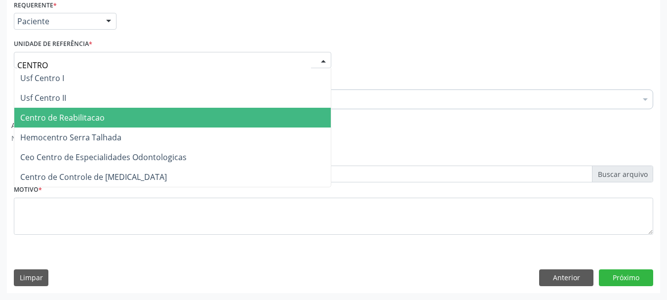
click at [69, 125] on span "Centro de Reabilitacao" at bounding box center [172, 118] width 317 height 20
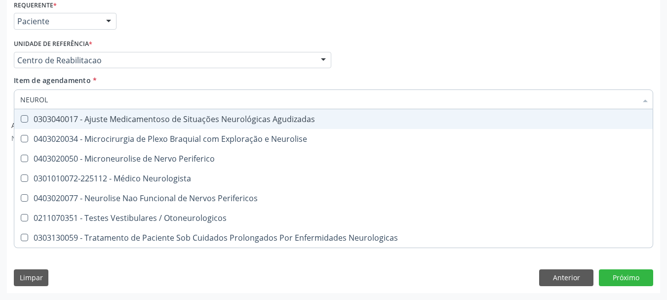
type input "NEUROLO"
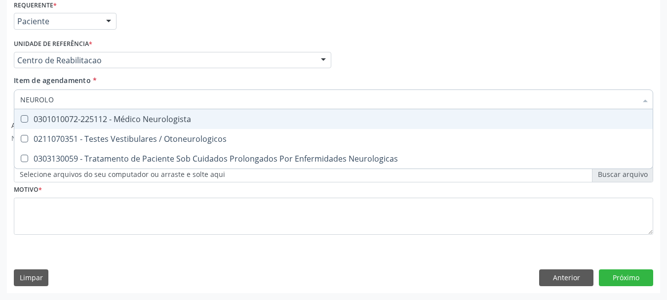
click at [89, 113] on span "0301010072-225112 - Médico Neurologista" at bounding box center [333, 119] width 639 height 20
checkbox Neurologista "true"
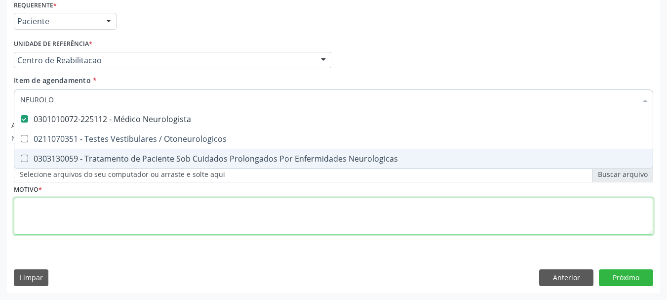
click at [25, 214] on div "Requerente * Paciente Profissional de Saúde Paciente Nenhum resultado encontrad…" at bounding box center [334, 123] width 640 height 251
checkbox Otoneurologicos "true"
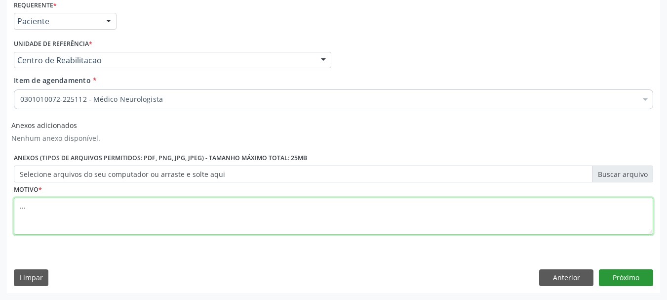
type textarea "..."
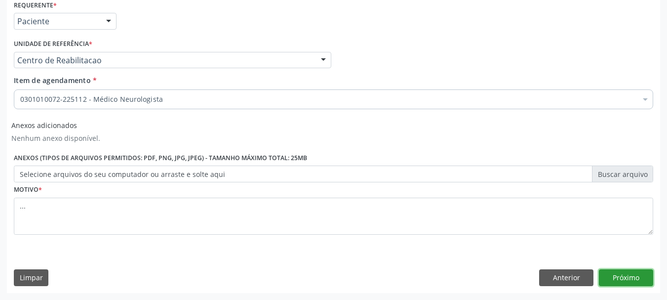
click at [632, 276] on button "Próximo" at bounding box center [626, 277] width 54 height 17
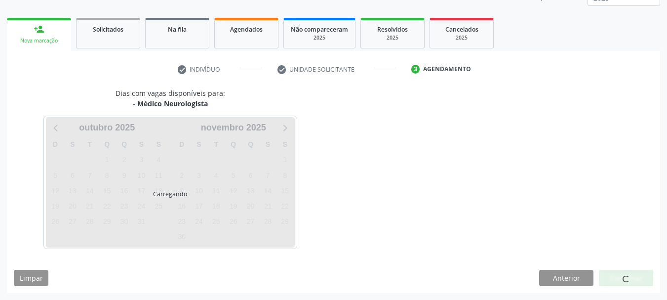
scroll to position [130, 0]
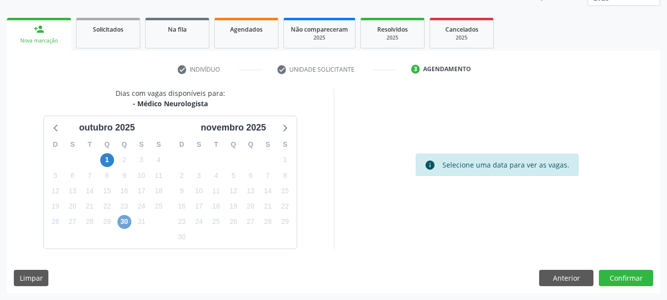
click at [122, 223] on span "30" at bounding box center [125, 222] width 14 height 14
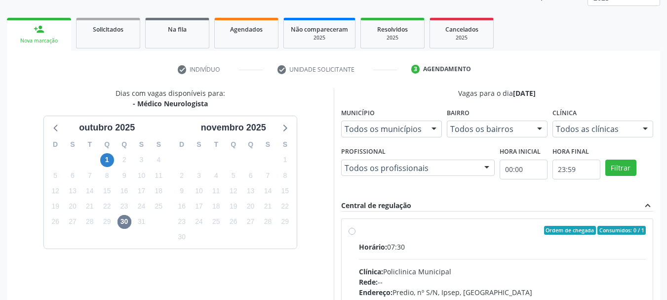
drag, startPoint x: 353, startPoint y: 236, endPoint x: 354, endPoint y: 229, distance: 6.9
click at [353, 233] on div "Ordem de chegada Consumidos: 0 / 1 Horário: 07:30 Clínica: Policlinica Municipa…" at bounding box center [498, 302] width 298 height 152
radio input "true"
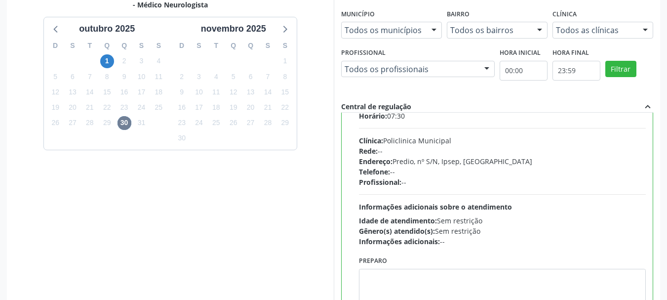
scroll to position [49, 0]
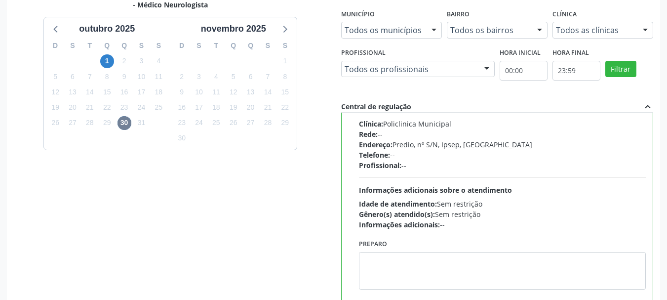
click at [557, 217] on div "Gênero(s) atendido(s): Sem restrição" at bounding box center [503, 214] width 288 height 10
click at [356, 87] on input "Ordem de chegada Consumidos: 0 / 1 Horário: 07:30 Clínica: Policlinica Municipa…" at bounding box center [352, 82] width 7 height 9
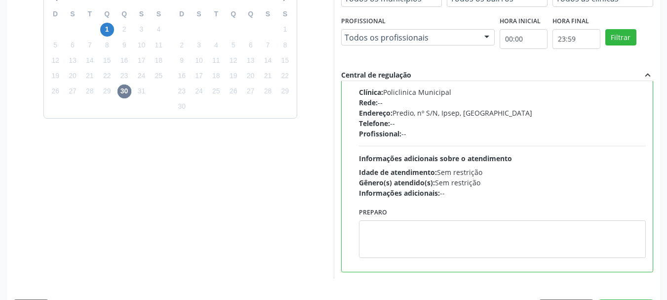
scroll to position [291, 0]
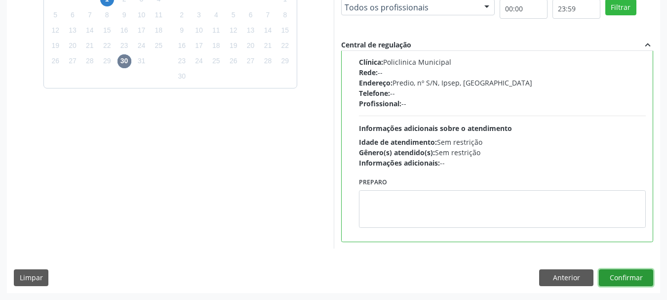
click at [627, 279] on button "Confirmar" at bounding box center [626, 277] width 54 height 17
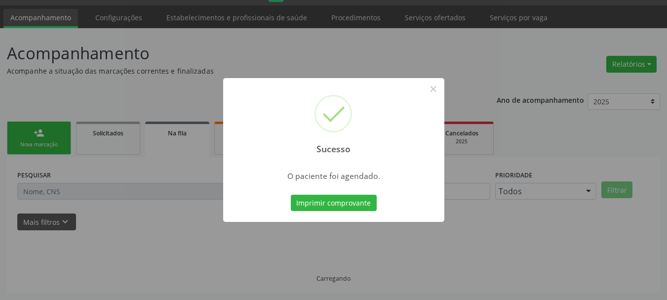
scroll to position [26, 0]
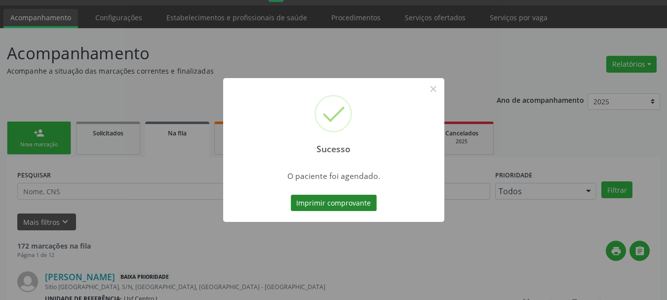
click at [351, 204] on button "Imprimir comprovante" at bounding box center [334, 203] width 86 height 17
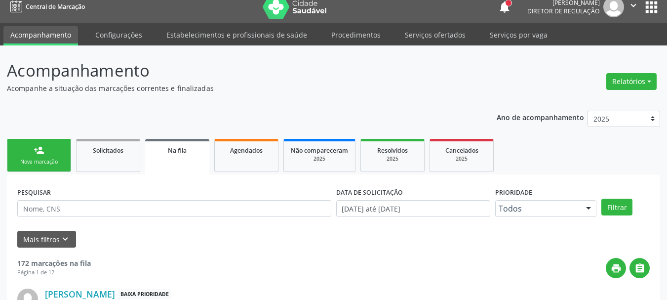
scroll to position [0, 0]
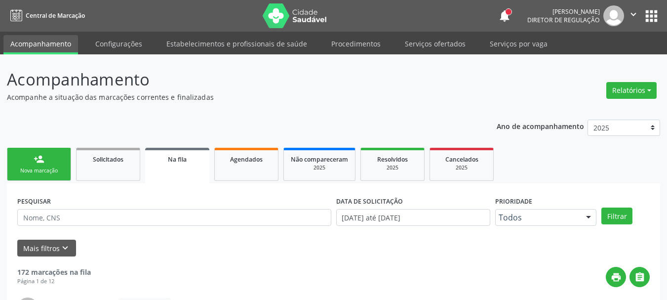
click at [652, 18] on button "apps" at bounding box center [651, 15] width 17 height 17
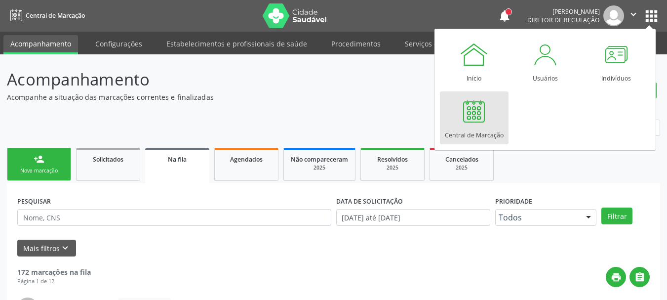
click at [468, 117] on div at bounding box center [474, 111] width 30 height 30
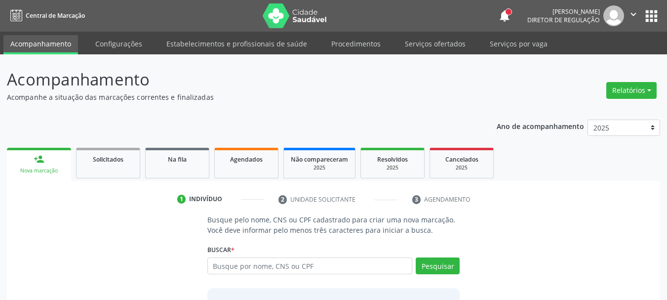
click at [286, 269] on input "text" at bounding box center [311, 265] width 206 height 17
type input "709000884617511"
click at [451, 267] on button "Pesquisar" at bounding box center [438, 265] width 44 height 17
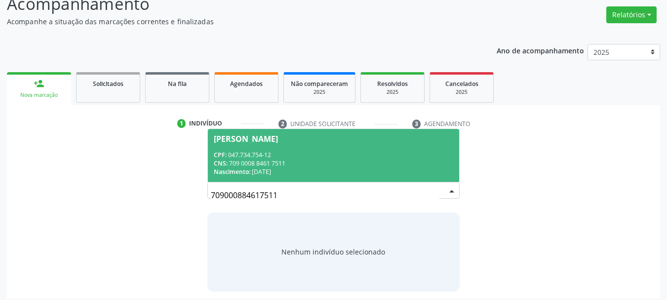
scroll to position [81, 0]
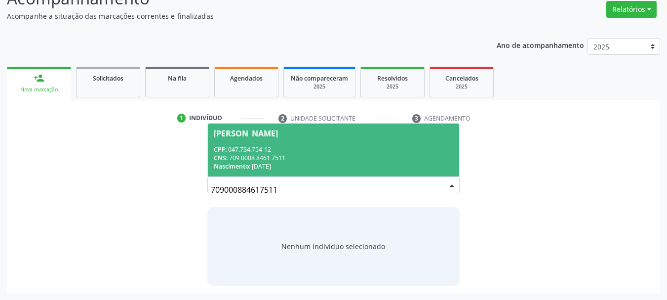
click at [294, 153] on div "CPF: 047.734.754-12 CNS: 709 0008 8461 7511 Nascimento: 1[DATE]" at bounding box center [334, 157] width 240 height 25
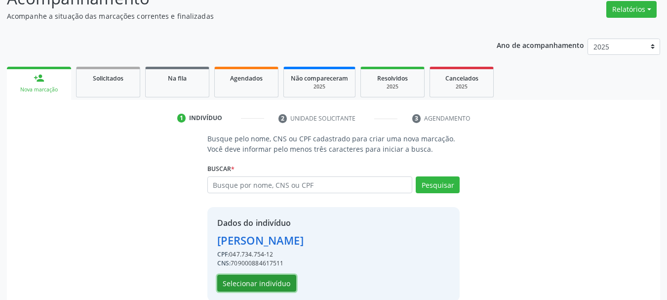
click at [256, 283] on button "Selecionar indivíduo" at bounding box center [256, 283] width 79 height 17
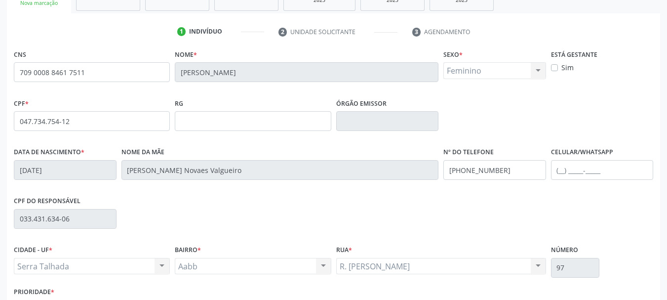
scroll to position [180, 0]
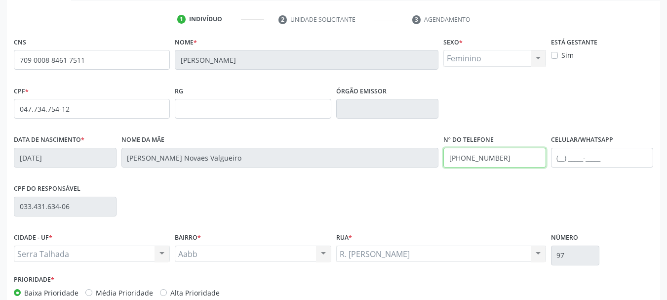
drag, startPoint x: 520, startPoint y: 163, endPoint x: 314, endPoint y: 175, distance: 206.4
click at [314, 176] on div "Data de nascimento * [DATE] Nome da mãe [PERSON_NAME] Valgueiro Nº do Telefone …" at bounding box center [333, 156] width 645 height 49
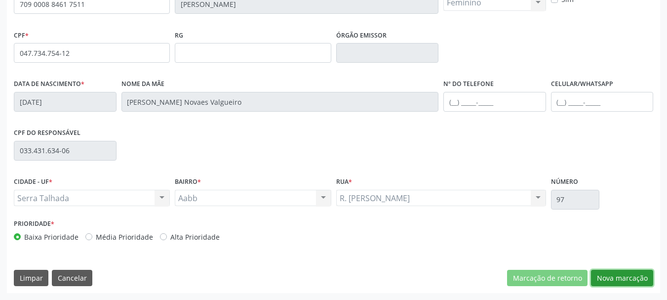
click at [640, 277] on button "Nova marcação" at bounding box center [622, 278] width 62 height 17
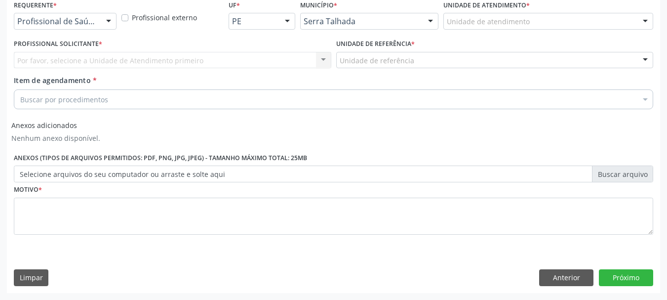
scroll to position [217, 0]
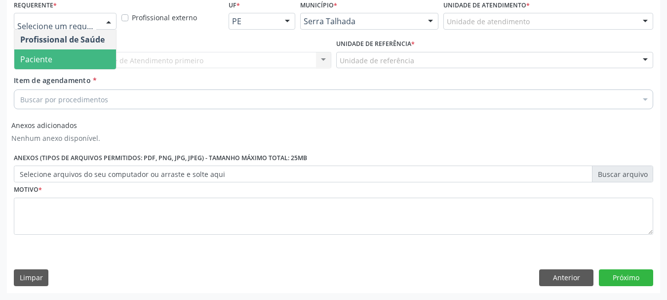
click at [53, 62] on span "Paciente" at bounding box center [65, 59] width 102 height 20
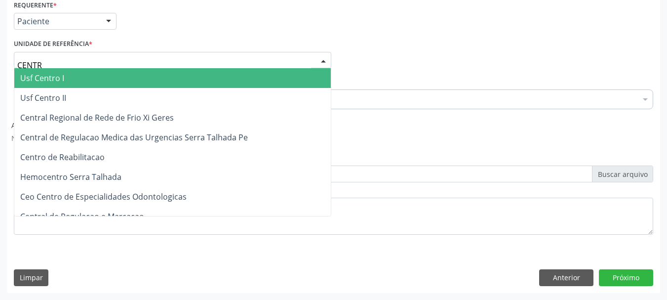
type input "CENTRO"
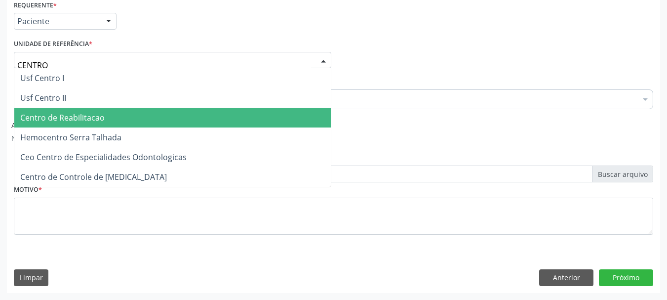
click at [70, 115] on span "Centro de Reabilitacao" at bounding box center [62, 117] width 84 height 11
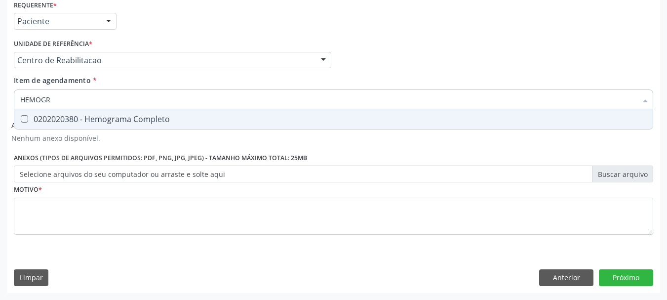
type input "HEMOGRA"
click at [36, 120] on div "0202020380 - Hemograma Completo" at bounding box center [333, 119] width 627 height 8
checkbox Completo "true"
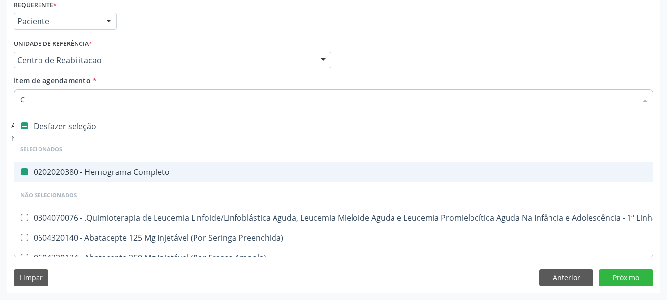
type input "CR"
checkbox Completo "false"
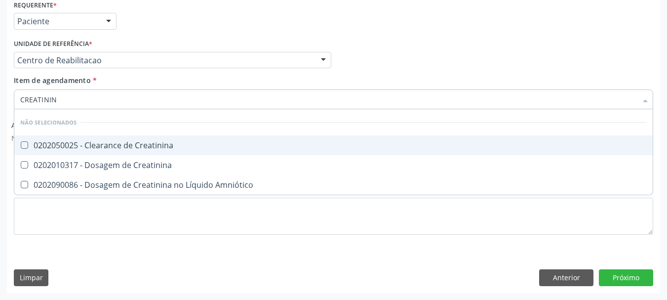
type input "CREATININA"
click at [169, 159] on span "0202010317 - Dosagem de Creatinina" at bounding box center [333, 165] width 639 height 20
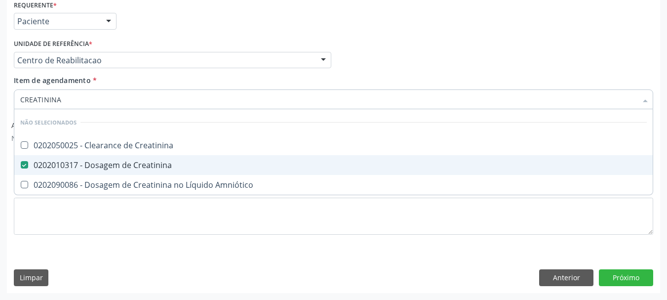
checkbox Creatinina "true"
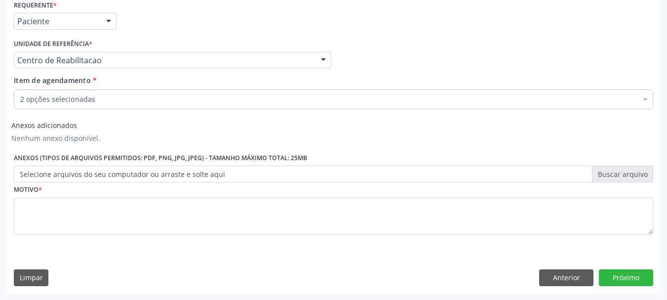
checkbox Completo "true"
click at [150, 94] on div "2 opções selecionadas" at bounding box center [334, 99] width 640 height 20
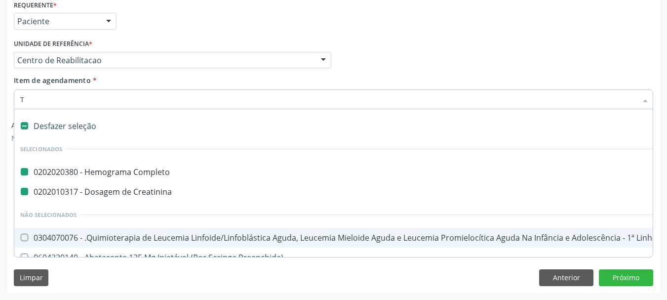
type input "TR"
checkbox Completo "false"
checkbox Creatinina "false"
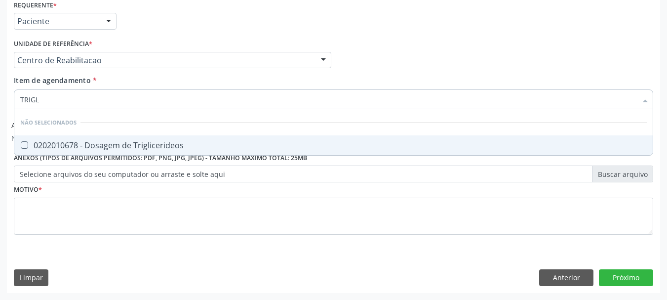
type input "TRIGLI"
click at [193, 145] on div "0202010678 - Dosagem de Triglicerideos" at bounding box center [333, 145] width 627 height 8
checkbox Triglicerideos "true"
type input "TRI"
checkbox Triglicerideos "false"
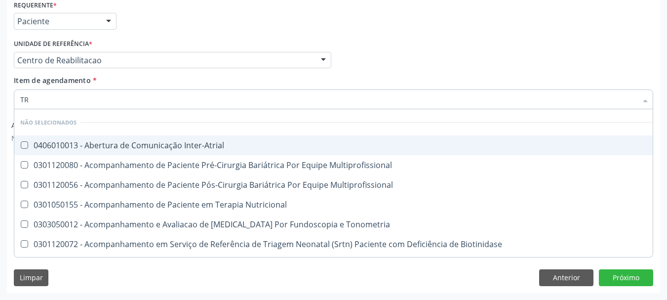
type input "T"
checkbox Inter-Atrial "true"
checkbox Multiprofissional "true"
checkbox Triglicerideos "false"
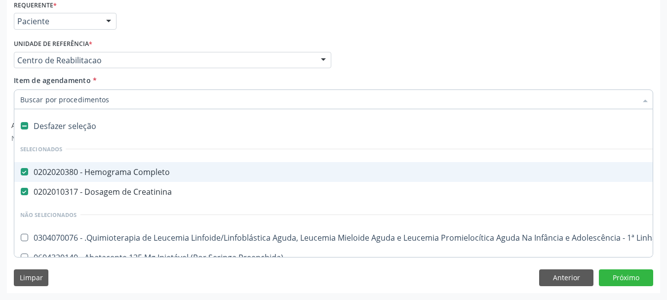
type input "U"
checkbox Completo "false"
checkbox Creatinina "false"
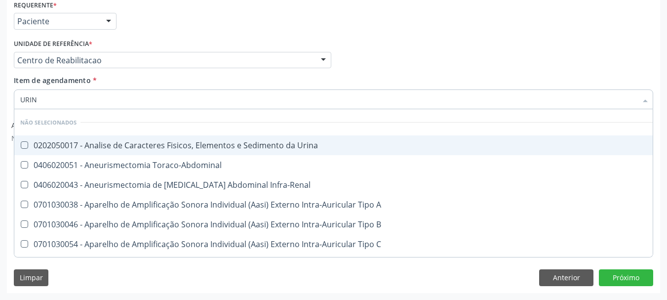
type input "URINA"
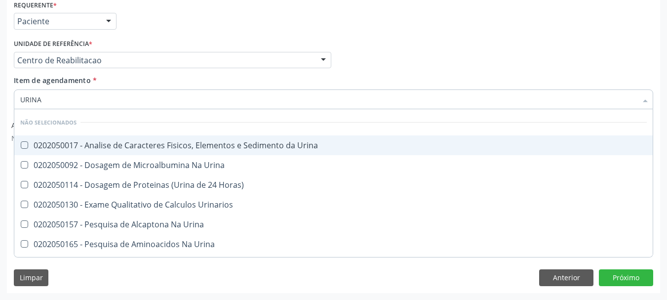
click at [192, 149] on div "0202050017 - Analise de Caracteres Fisicos, Elementos e Sedimento da Urina" at bounding box center [333, 145] width 627 height 8
checkbox Urina "true"
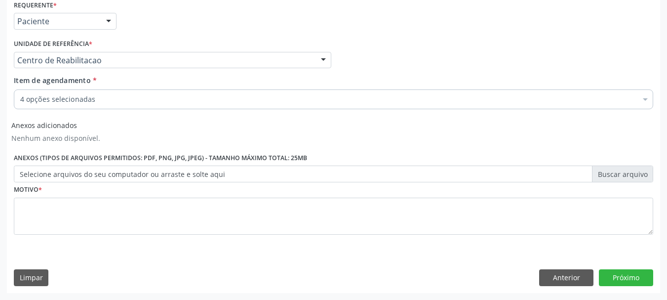
checkbox Creatinina "true"
checkbox Urina "true"
checkbox Triglicerideos "true"
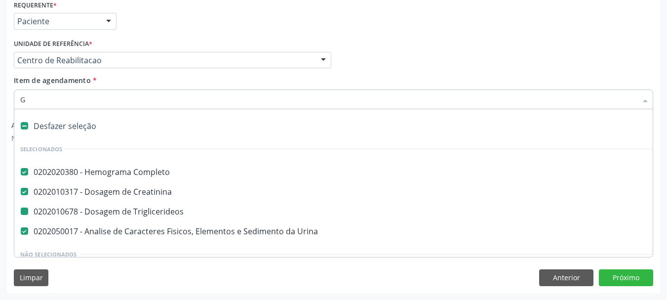
type input "GL"
checkbox Triglicerideos "false"
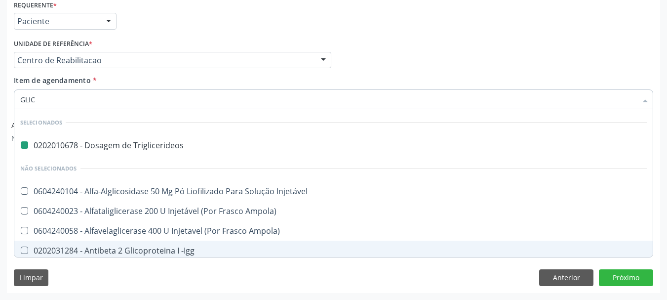
type input "GLICO"
checkbox Triglicerideos "false"
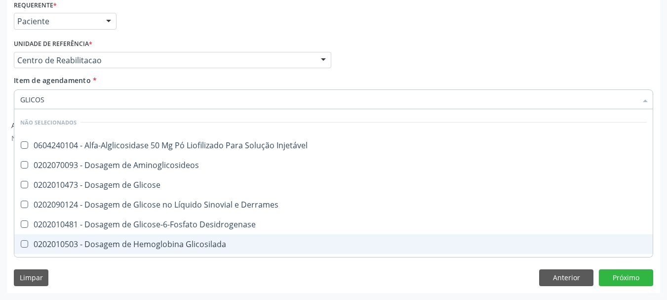
type input "GLICOSE"
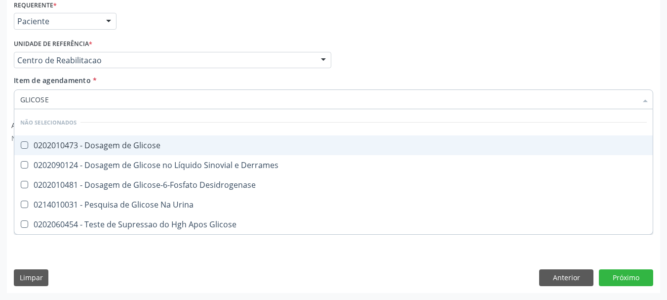
drag, startPoint x: 83, startPoint y: 145, endPoint x: 80, endPoint y: 138, distance: 7.3
click at [83, 146] on div "0202010473 - Dosagem de Glicose" at bounding box center [333, 145] width 627 height 8
checkbox Glicose "true"
type input "GLICOS"
checkbox Glicose "false"
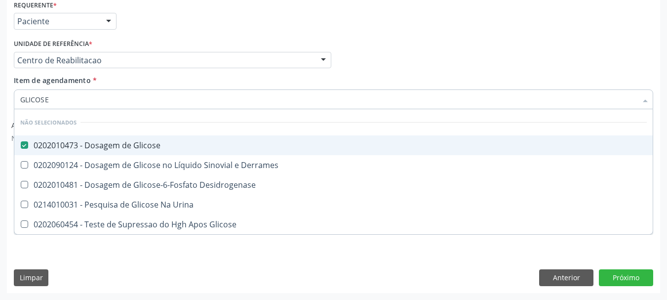
checkbox Desidrogenase "true"
type input "GLICO"
checkbox Desidrogenase "false"
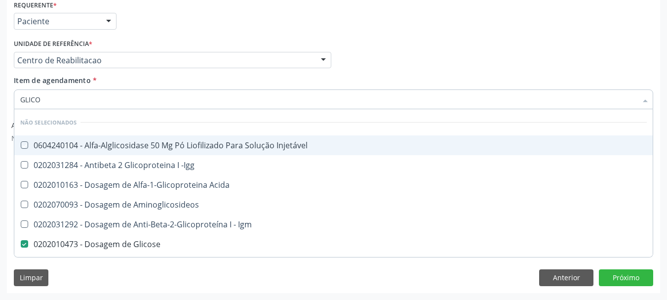
type input "GLIC"
checkbox Injetável "true"
checkbox Glicose "false"
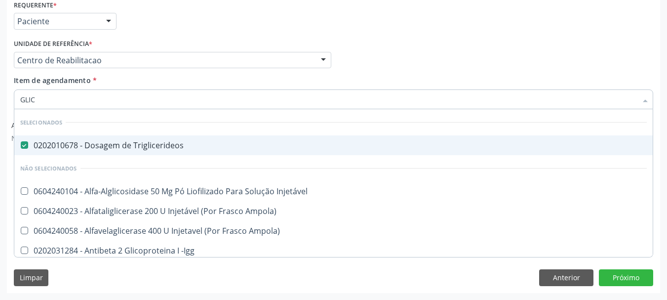
type input "GLI"
checkbox Glicose "false"
checkbox Glicosilada "true"
type input "GL"
checkbox Glicosilada "false"
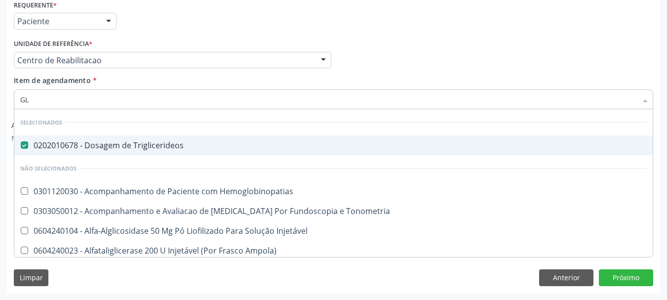
type input "G"
checkbox Hemoglobinopatias "true"
checkbox Glicose "false"
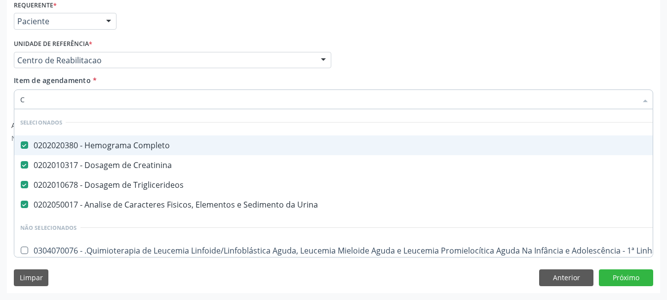
type input "CO"
checkbox Parcial "true"
checkbox Urina "false"
type input "COLE"
checkbox Completo "false"
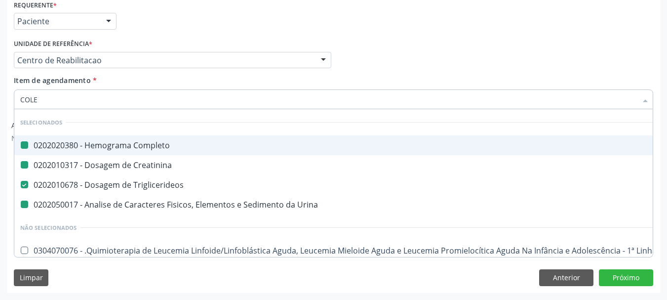
checkbox Creatinina "false"
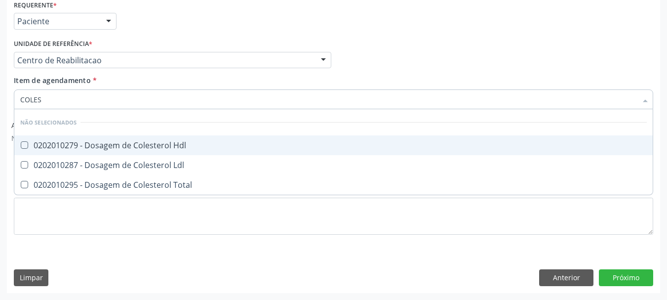
type input "COLEST"
click at [80, 138] on span "0202010279 - Dosagem de Colesterol Hdl" at bounding box center [333, 145] width 639 height 20
checkbox Hdl "true"
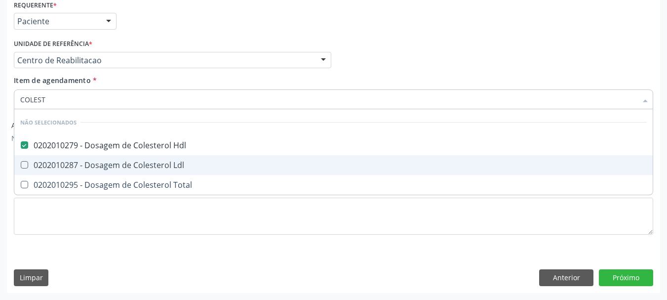
click at [63, 163] on div "0202010287 - Dosagem de Colesterol Ldl" at bounding box center [333, 165] width 627 height 8
checkbox Ldl "true"
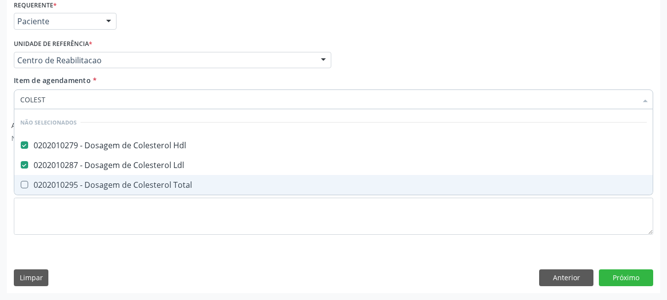
click at [65, 176] on span "0202010295 - Dosagem de Colesterol Total" at bounding box center [333, 185] width 639 height 20
checkbox Total "true"
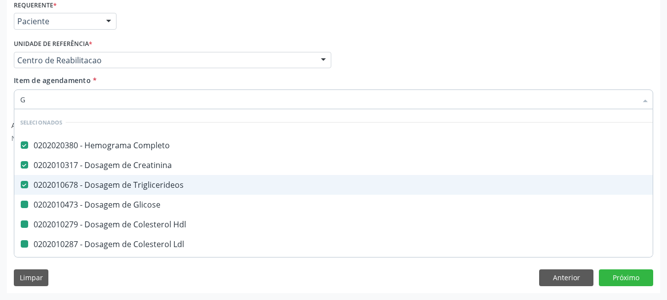
type input "GL"
checkbox Glicose "false"
checkbox Hdl "false"
checkbox Ldl "false"
checkbox Total "false"
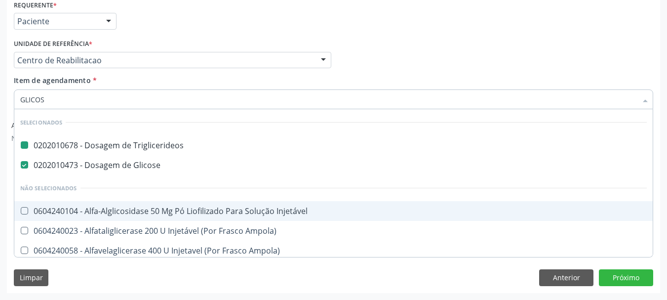
type input "GLICOSI"
checkbox Triglicerideos "false"
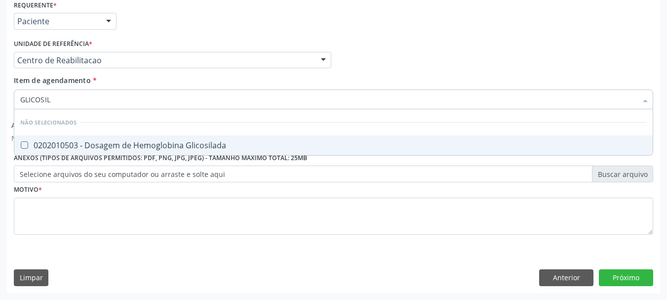
type input "GLICOSILA"
click at [144, 144] on div "0202010503 - Dosagem de Hemoglobina Glicosilada" at bounding box center [333, 145] width 627 height 8
checkbox Glicosilada "true"
type input "GLICOSI"
checkbox Glicosilada "false"
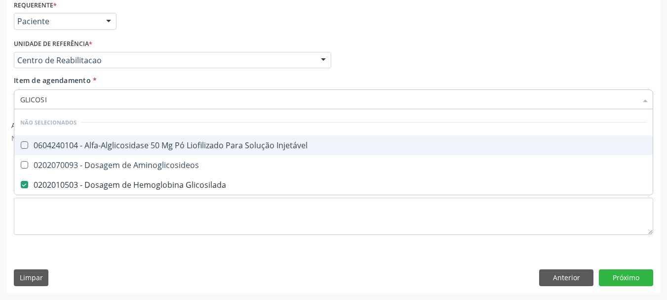
type input "GLICOS"
checkbox Injetável "true"
checkbox Glicosilada "false"
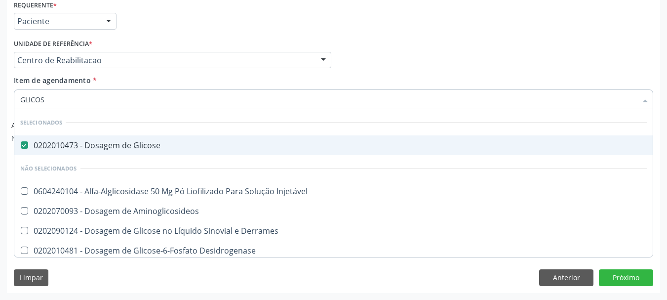
type input "GLICO"
checkbox Glicosilada "false"
checkbox Glicose "true"
type input "GLIC"
checkbox Glicose "false"
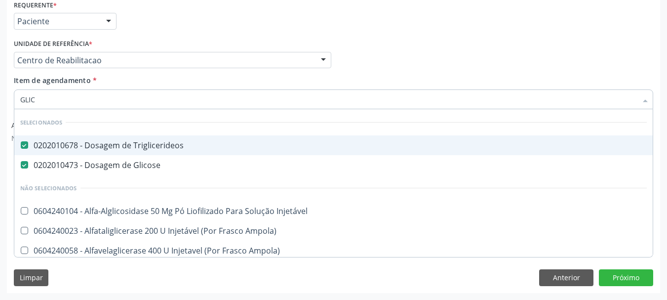
type input "GLI"
checkbox Glicosilada "false"
checkbox Delgada\) "true"
type input "GL"
checkbox Glicosilada "false"
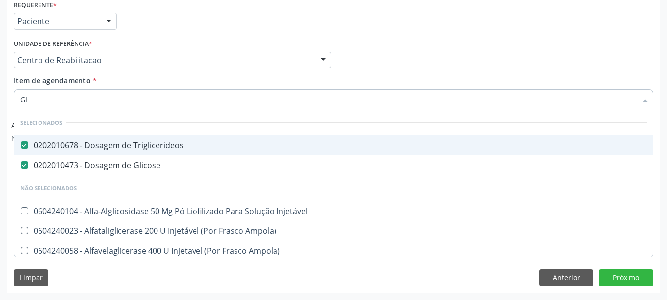
type input "G"
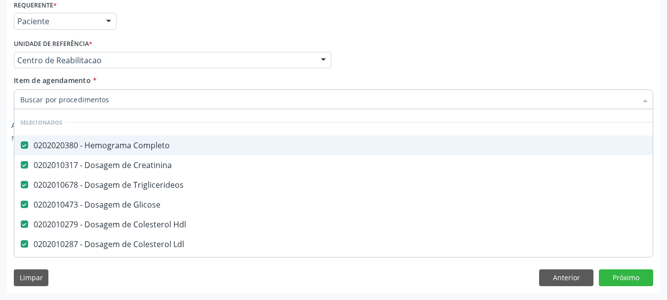
checkbox Glicose "true"
checkbox Hdl "true"
checkbox Ldl "true"
checkbox Total "true"
checkbox Glicosilada "false"
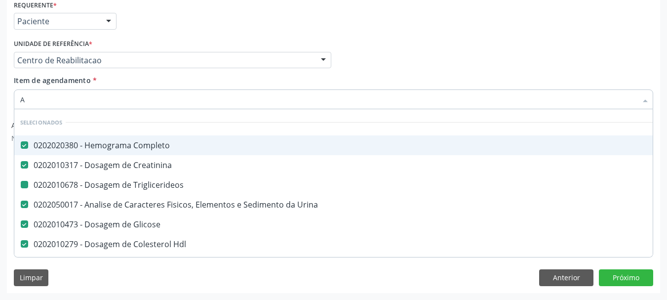
type input "AC"
checkbox Urina "false"
checkbox Glicose "false"
checkbox Hdl "false"
checkbox Ldl "false"
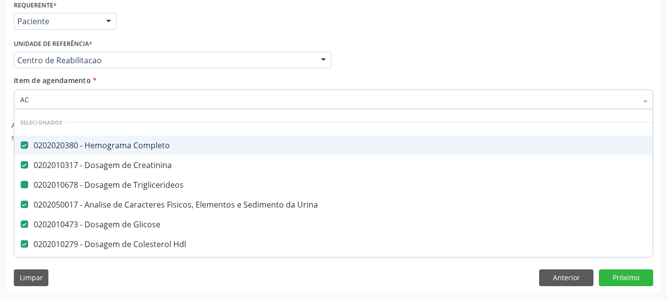
checkbox Triglicerideos "false"
checkbox Total "false"
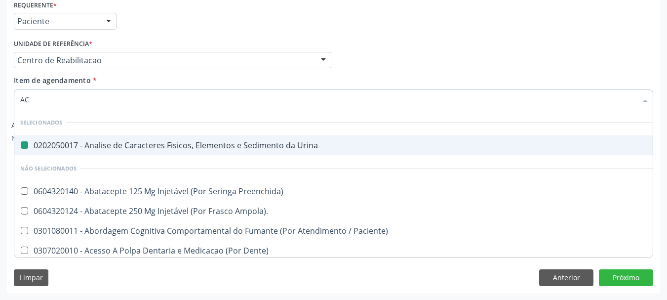
type input "ACI"
checkbox Urina "false"
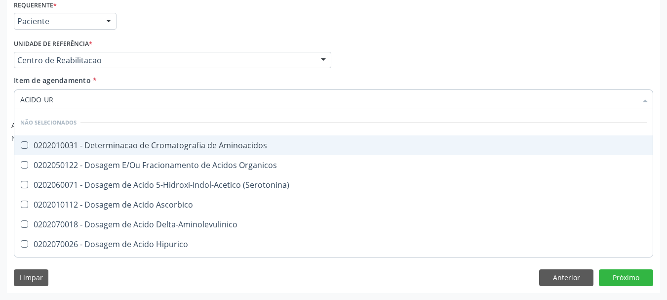
type input "ACIDO URI"
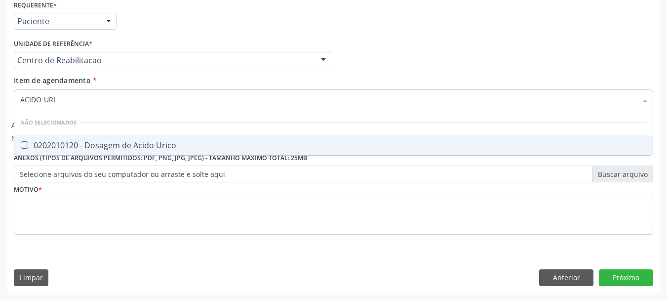
click at [144, 144] on div "0202010120 - Dosagem de Acido Urico" at bounding box center [333, 145] width 627 height 8
checkbox Urico "true"
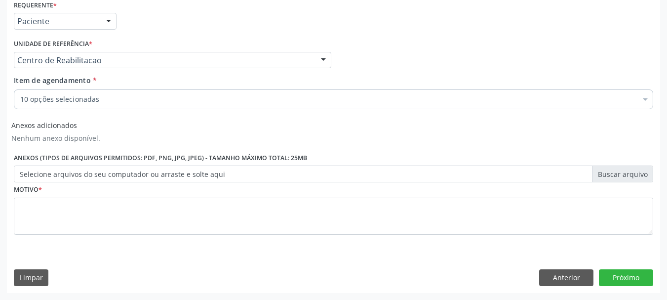
click at [89, 88] on div "Item de agendamento * 10 opções selecionadas Desfazer seleção Selecionados 0202…" at bounding box center [334, 90] width 640 height 31
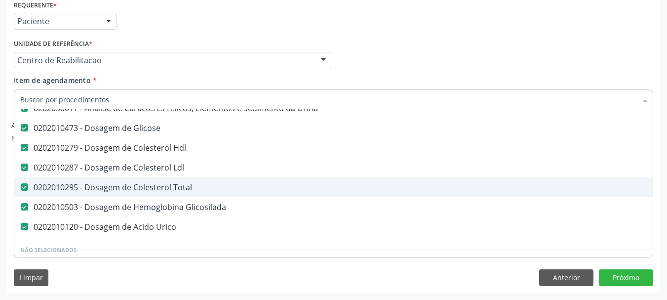
scroll to position [99, 0]
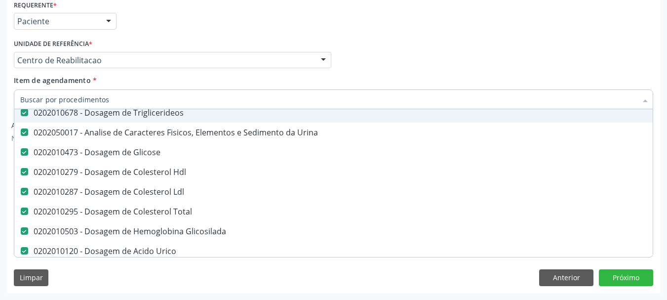
drag, startPoint x: 407, startPoint y: 59, endPoint x: 392, endPoint y: 59, distance: 14.8
click at [407, 58] on div "Profissional Solicitante Por favor, selecione a Unidade de Atendimento primeiro…" at bounding box center [333, 56] width 645 height 39
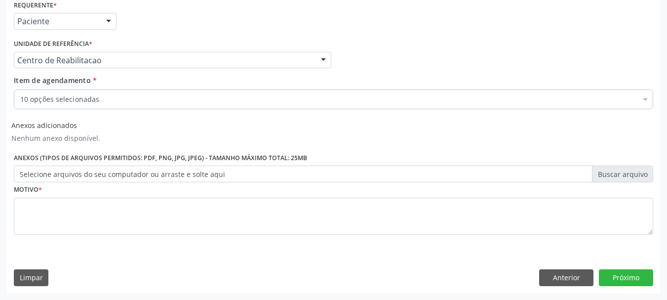
scroll to position [0, 0]
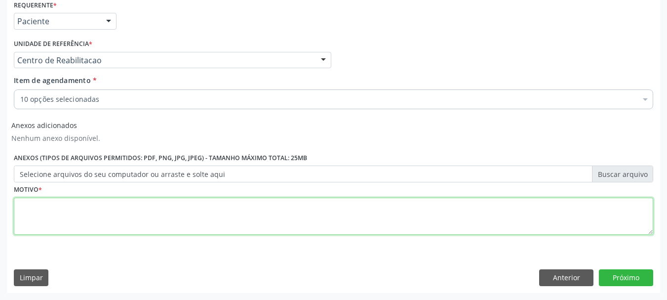
click at [157, 219] on textarea at bounding box center [334, 217] width 640 height 38
type textarea "..."
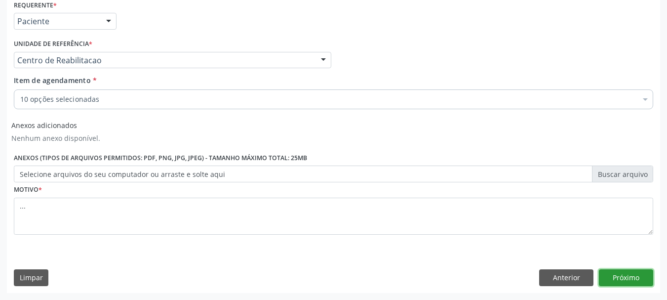
click at [632, 271] on button "Próximo" at bounding box center [626, 277] width 54 height 17
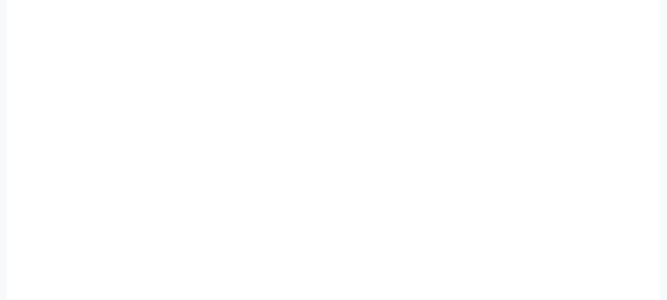
scroll to position [220, 0]
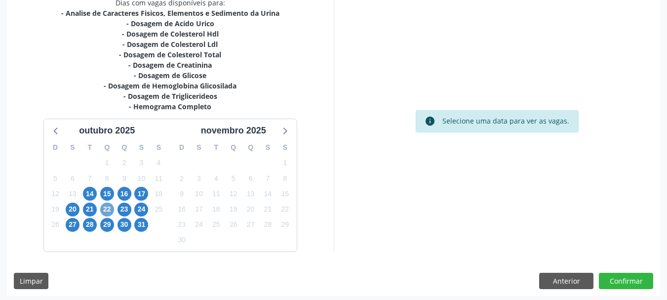
click at [108, 210] on span "22" at bounding box center [107, 210] width 14 height 14
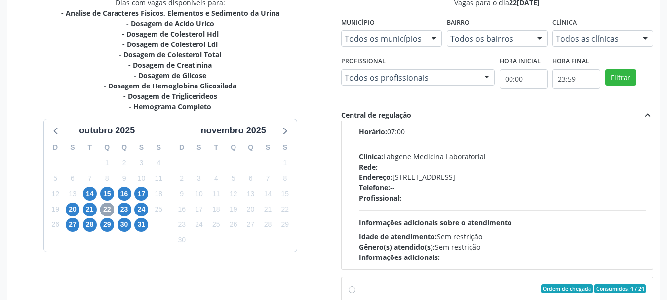
scroll to position [148, 0]
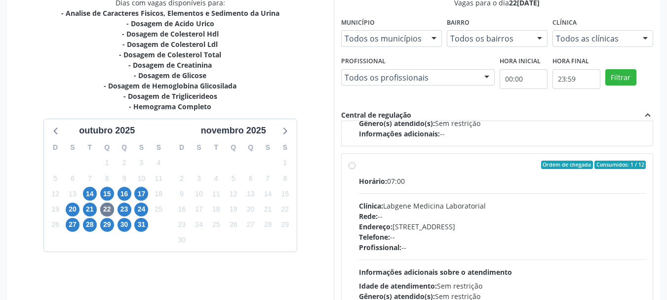
click at [359, 166] on label "Ordem de chegada Consumidos: 1 / 12 Horário: 07:00 Clínica: Labgene Medicina La…" at bounding box center [503, 237] width 288 height 152
click at [355, 166] on input "Ordem de chegada Consumidos: 1 / 12 Horário: 07:00 Clínica: Labgene Medicina La…" at bounding box center [352, 165] width 7 height 9
radio input "true"
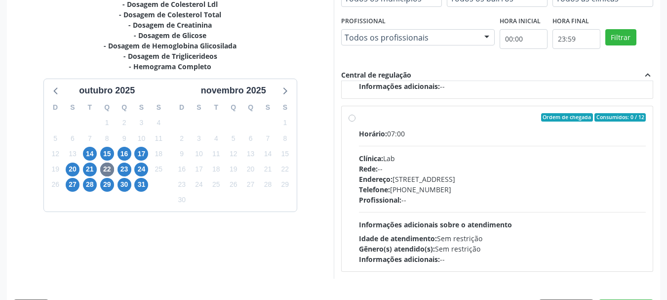
scroll to position [291, 0]
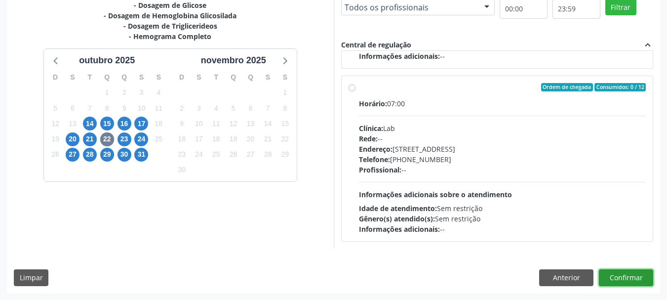
click at [639, 280] on button "Confirmar" at bounding box center [626, 277] width 54 height 17
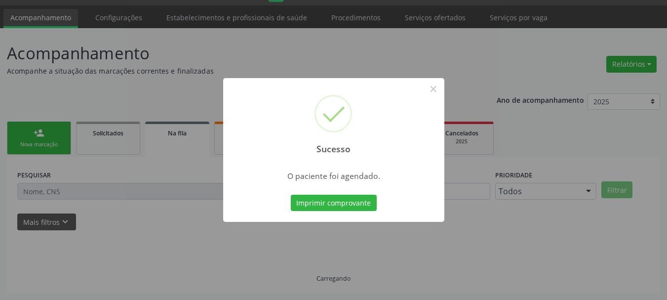
scroll to position [26, 0]
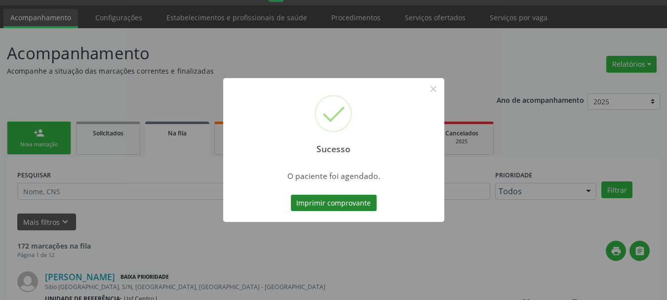
click at [318, 205] on button "Imprimir comprovante" at bounding box center [334, 203] width 86 height 17
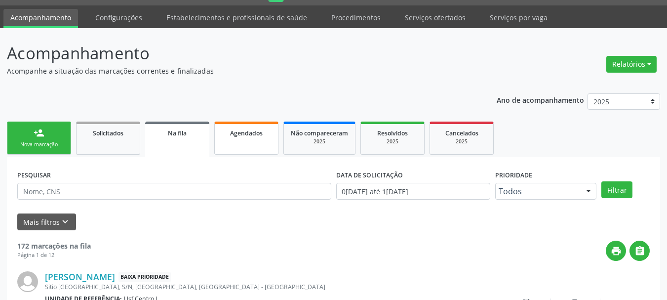
click at [271, 136] on link "Agendados" at bounding box center [246, 138] width 64 height 33
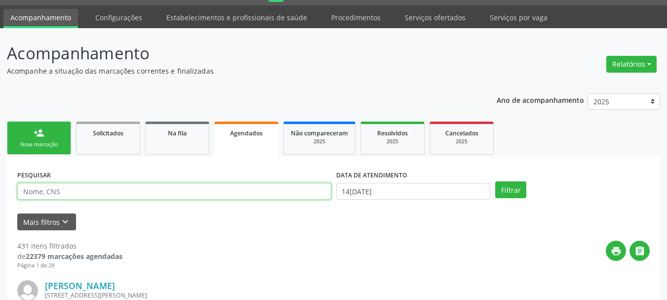
paste input "709 0008 8461 7511"
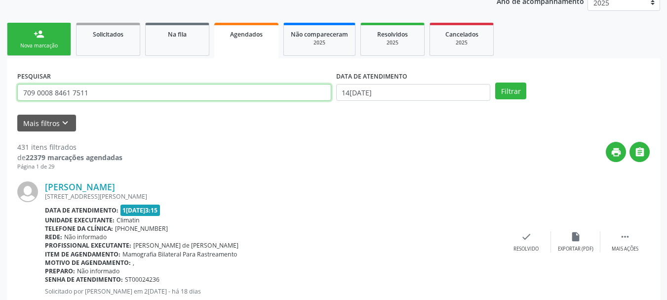
type input "709 0008 8461 7511"
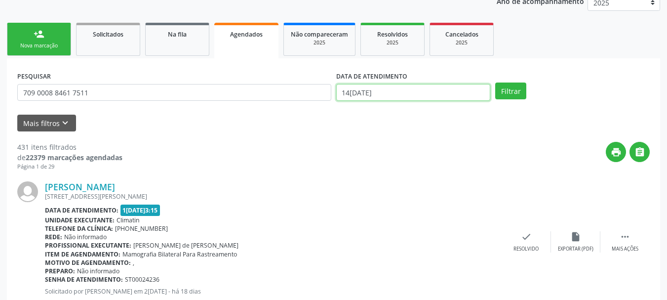
click at [407, 90] on input "14[DATE]" at bounding box center [413, 92] width 155 height 17
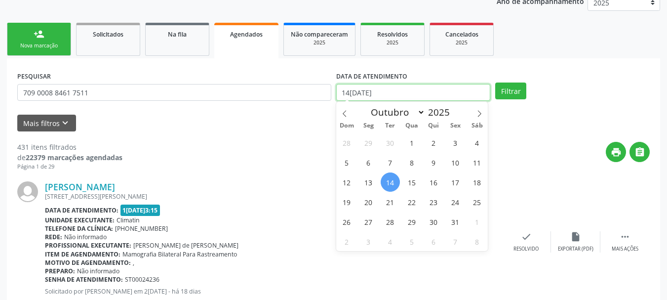
click at [393, 86] on input "14[DATE]" at bounding box center [413, 92] width 155 height 17
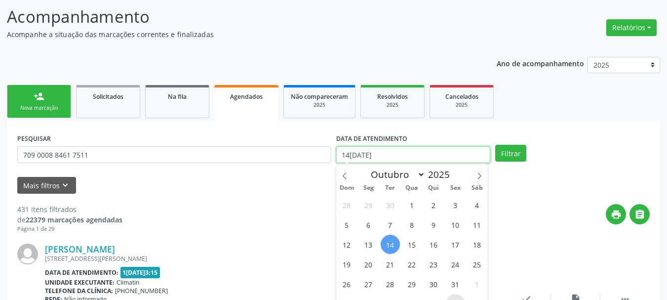
scroll to position [26, 0]
